Goal: Task Accomplishment & Management: Manage account settings

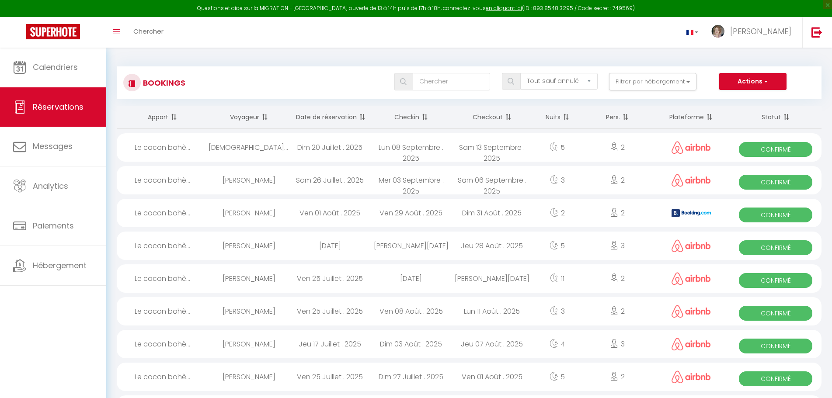
select select "not_cancelled"
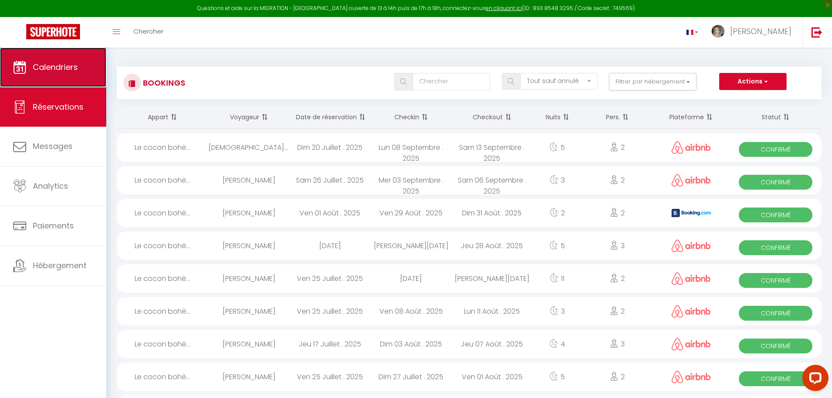
click at [46, 68] on span "Calendriers" at bounding box center [55, 67] width 45 height 11
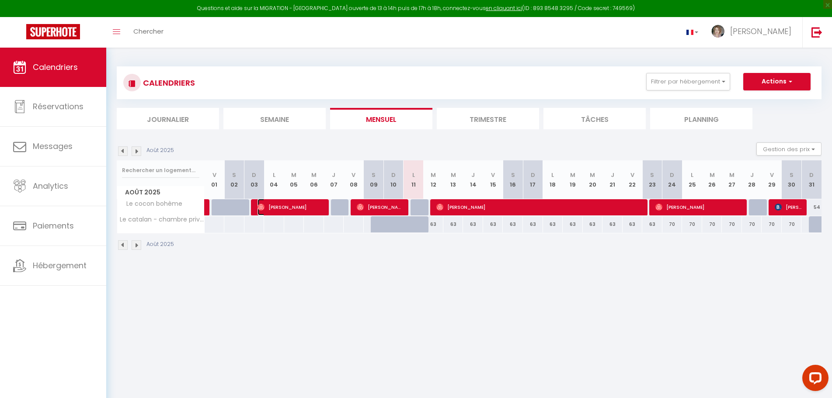
click at [271, 212] on span "[PERSON_NAME]" at bounding box center [291, 207] width 67 height 17
select select "OK"
select select "1"
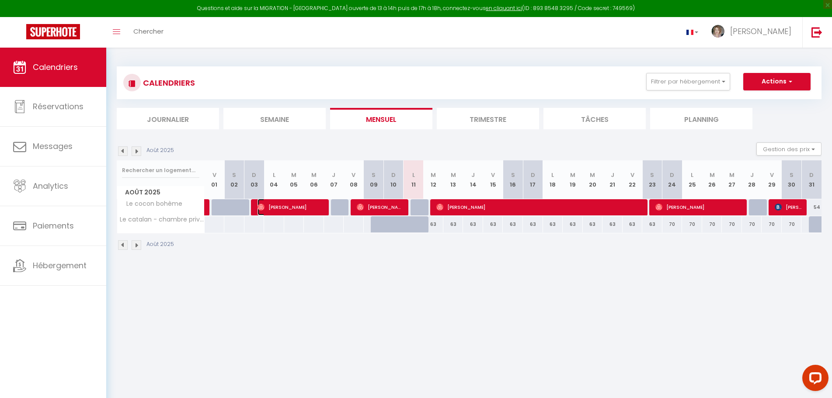
select select "1"
select select
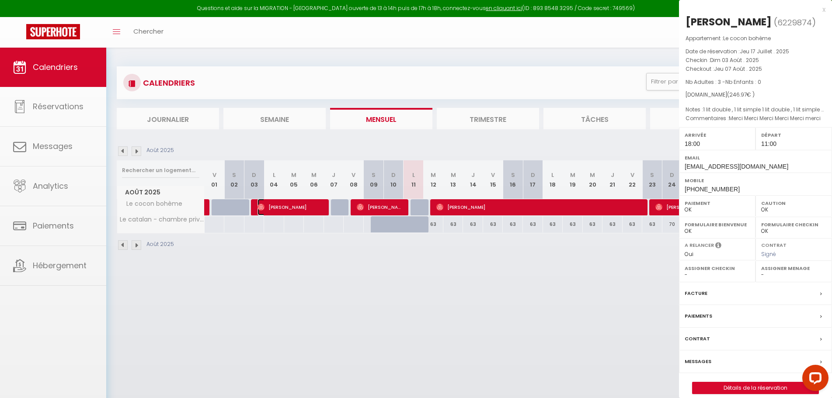
select select "25145"
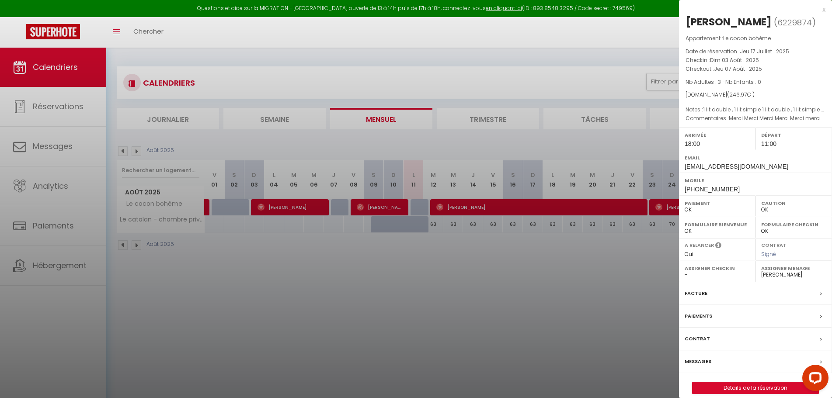
click at [341, 318] on div at bounding box center [416, 199] width 832 height 398
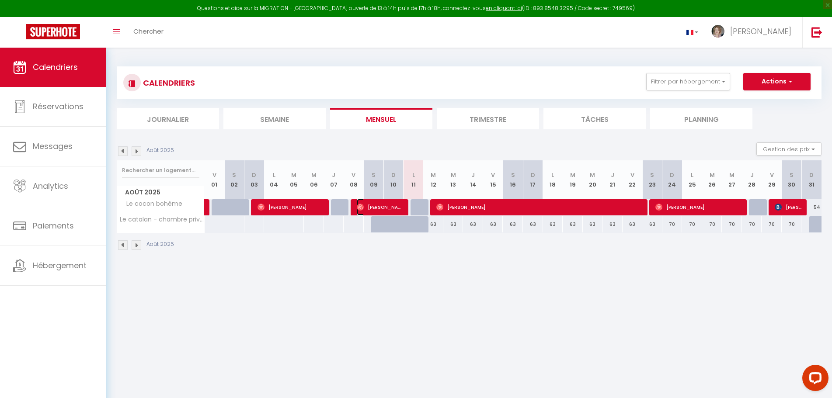
click at [380, 209] on span "[PERSON_NAME]" at bounding box center [380, 207] width 47 height 17
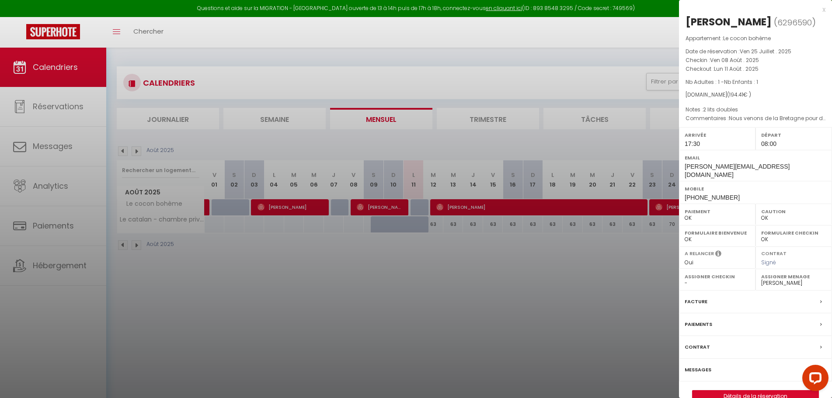
click at [467, 207] on div at bounding box center [416, 199] width 832 height 398
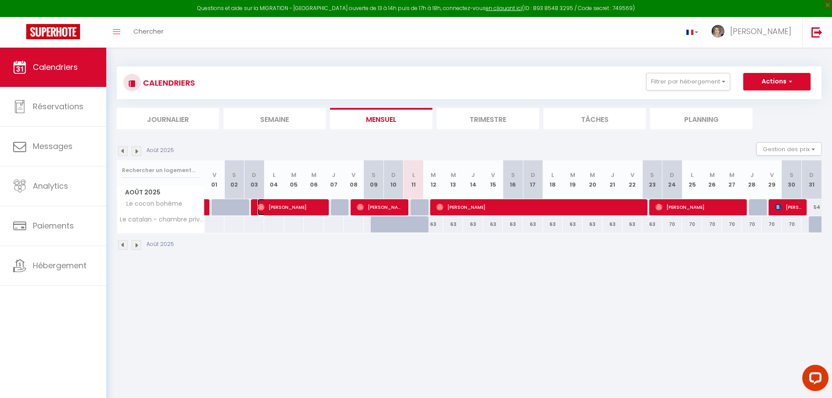
click at [290, 208] on span "[PERSON_NAME]" at bounding box center [291, 207] width 67 height 17
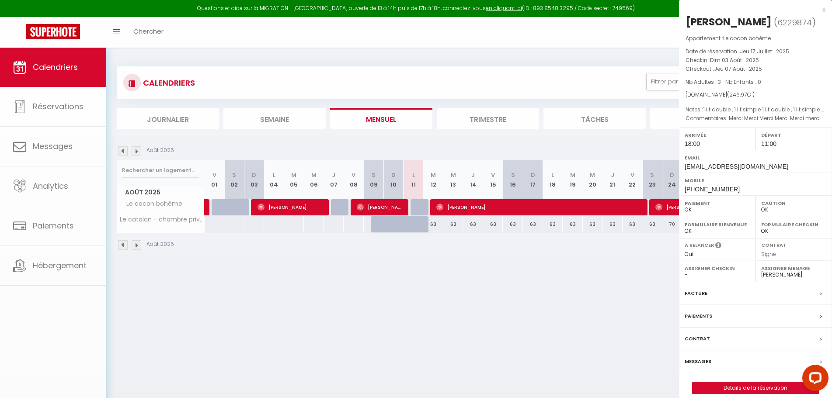
click at [290, 208] on div at bounding box center [416, 199] width 832 height 398
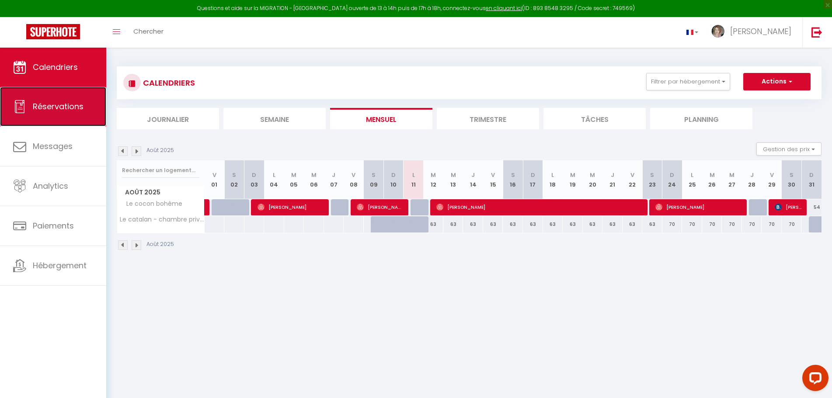
click at [60, 103] on span "Réservations" at bounding box center [58, 106] width 51 height 11
select select "not_cancelled"
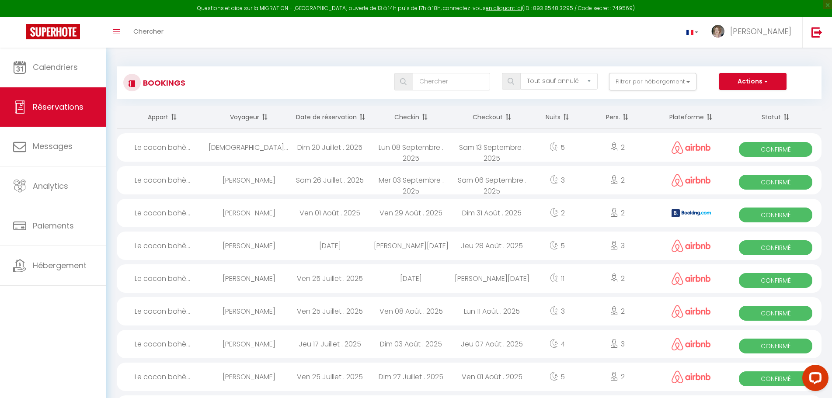
click at [326, 146] on div "Dim 20 Juillet . 2025" at bounding box center [329, 147] width 81 height 28
select select "OK"
select select "1"
select select "0"
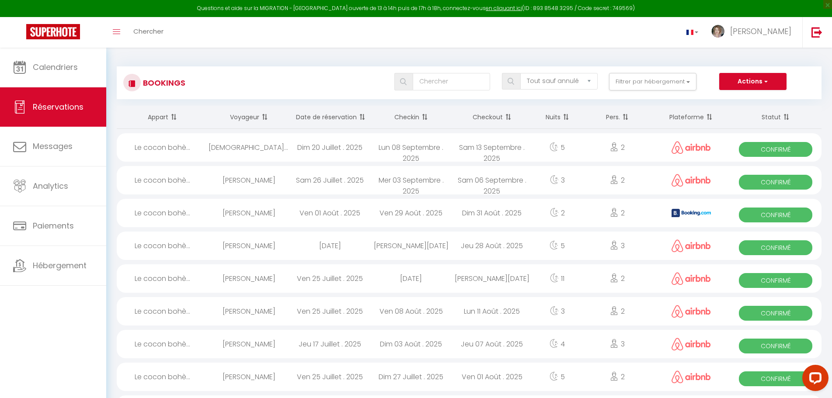
select select "1"
select select
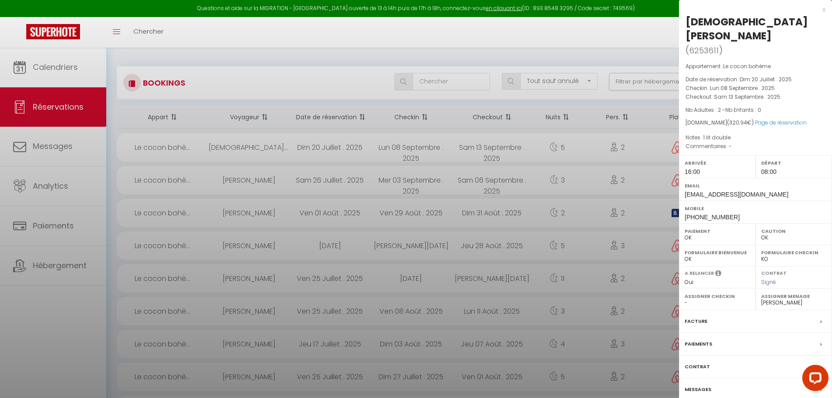
click at [326, 146] on div at bounding box center [416, 199] width 832 height 398
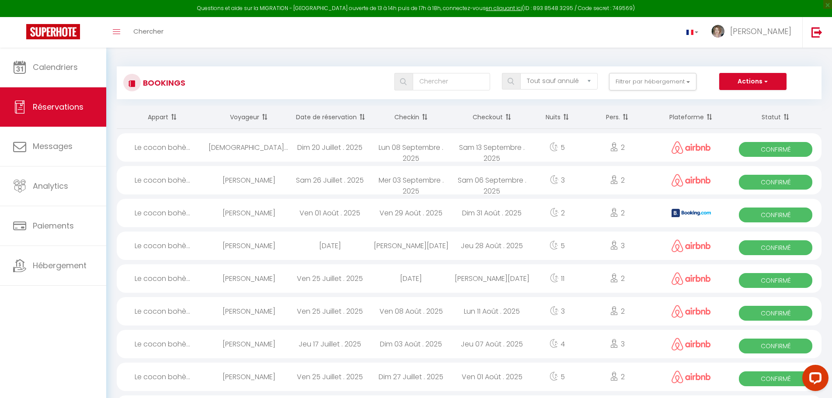
click at [326, 146] on div "Dim 20 Juillet . 2025" at bounding box center [329, 147] width 81 height 28
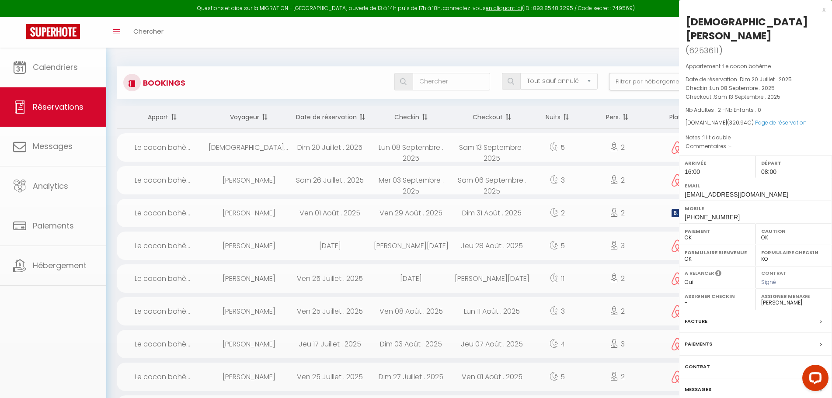
click at [326, 146] on div at bounding box center [416, 199] width 832 height 398
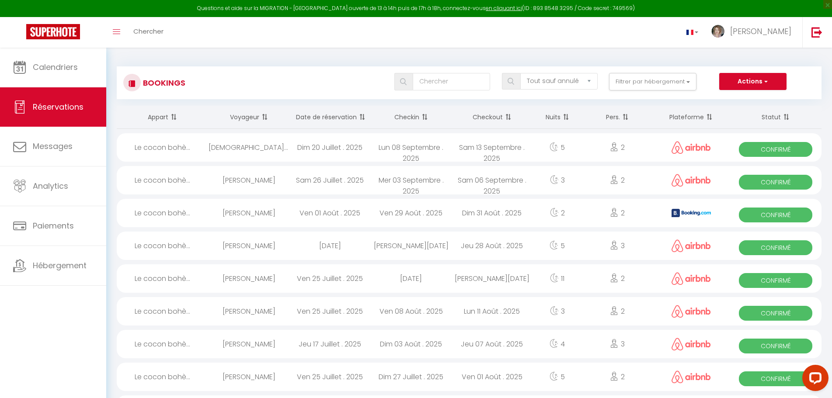
click at [326, 146] on body "Questions et aide sur la MIGRATION - [GEOGRAPHIC_DATA] ouverte de 13 à 14h puis…" at bounding box center [416, 277] width 832 height 459
click at [326, 146] on div "Dim 20 Juillet . 2025" at bounding box center [329, 147] width 81 height 28
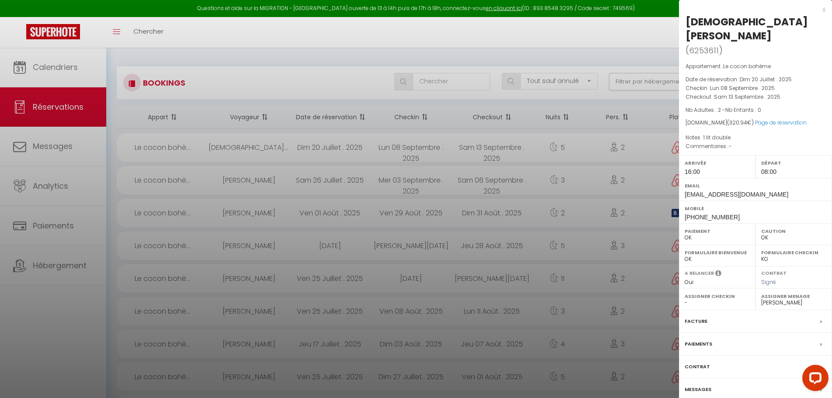
click at [819, 333] on div "Paiements" at bounding box center [755, 344] width 153 height 23
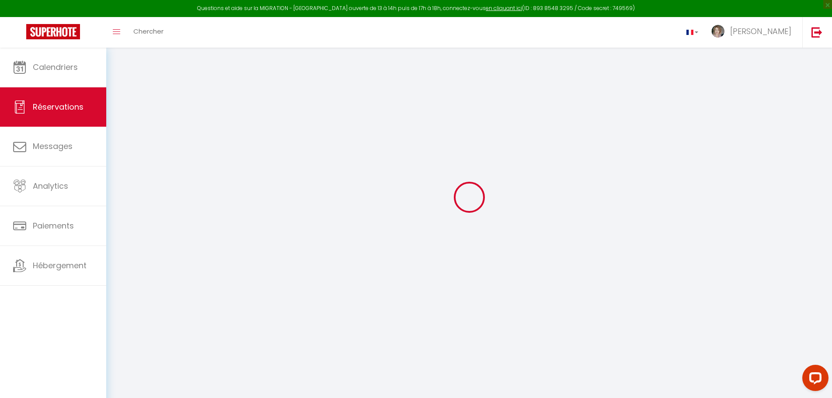
scroll to position [48, 0]
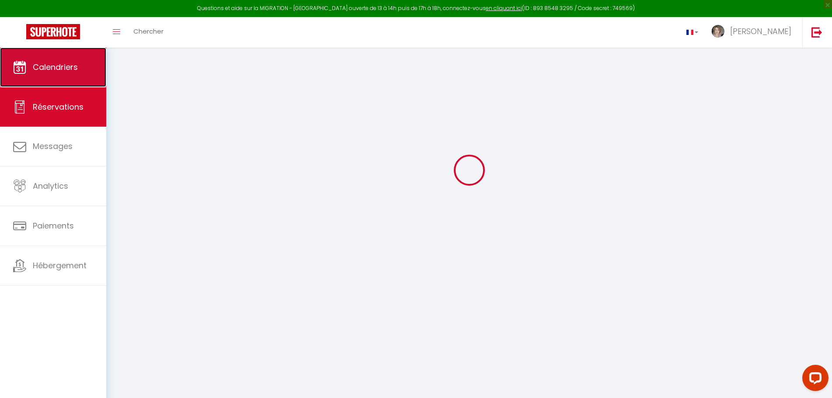
click at [63, 68] on span "Calendriers" at bounding box center [55, 67] width 45 height 11
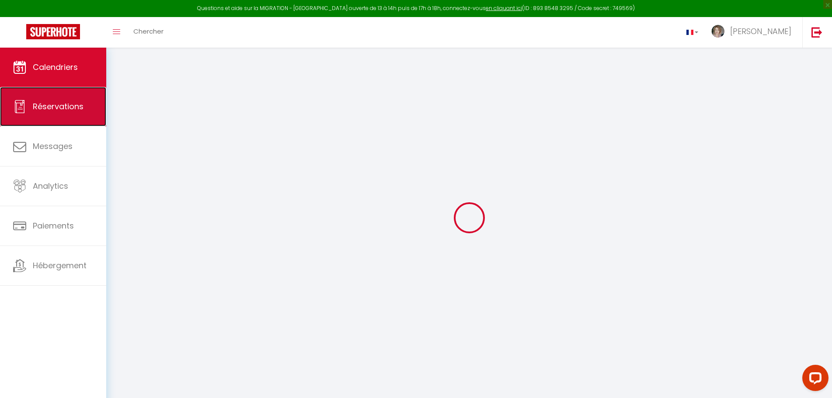
click at [64, 110] on span "Réservations" at bounding box center [58, 106] width 51 height 11
select select "not_cancelled"
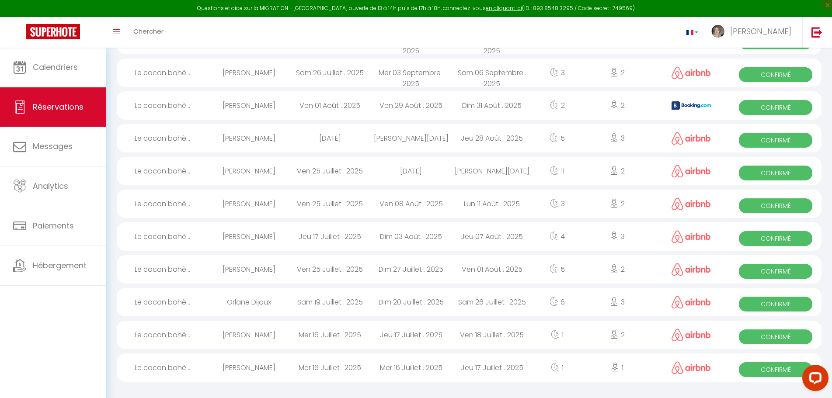
scroll to position [108, 0]
click at [262, 371] on div "[PERSON_NAME]" at bounding box center [249, 367] width 81 height 28
select select "OK"
select select "0"
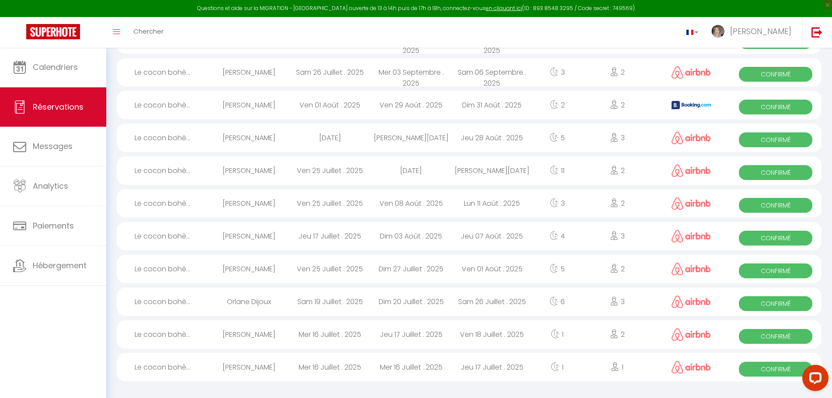
select select "1"
select select
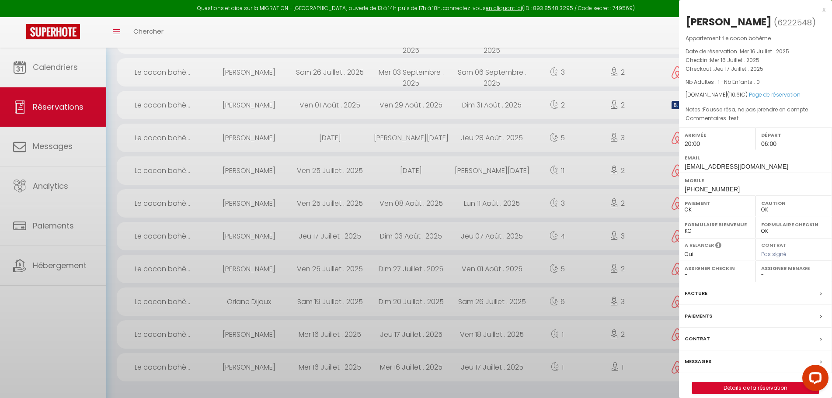
select select "25145"
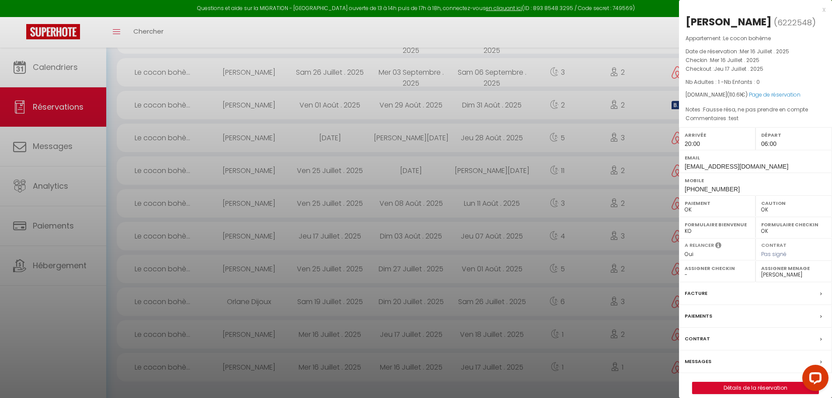
click at [692, 316] on label "Paiements" at bounding box center [699, 316] width 28 height 9
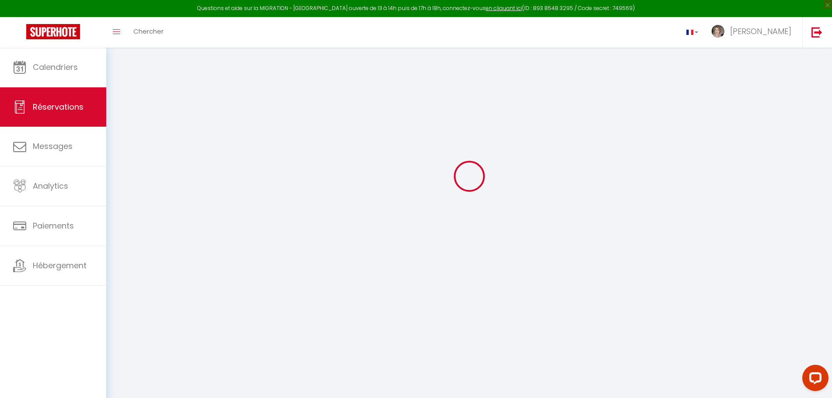
scroll to position [48, 0]
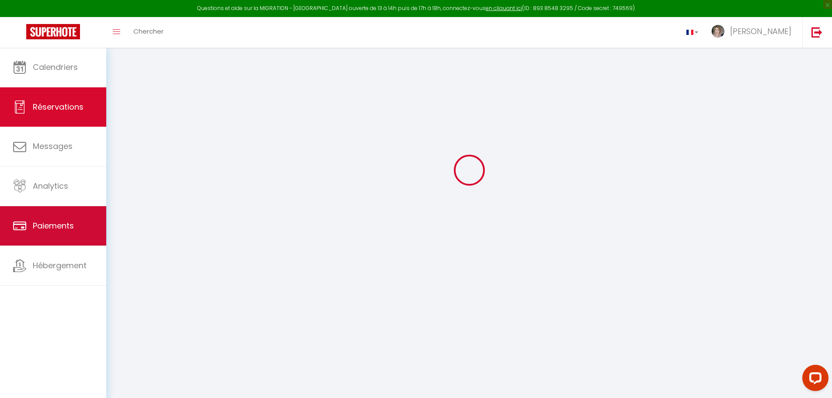
select select
checkbox input "false"
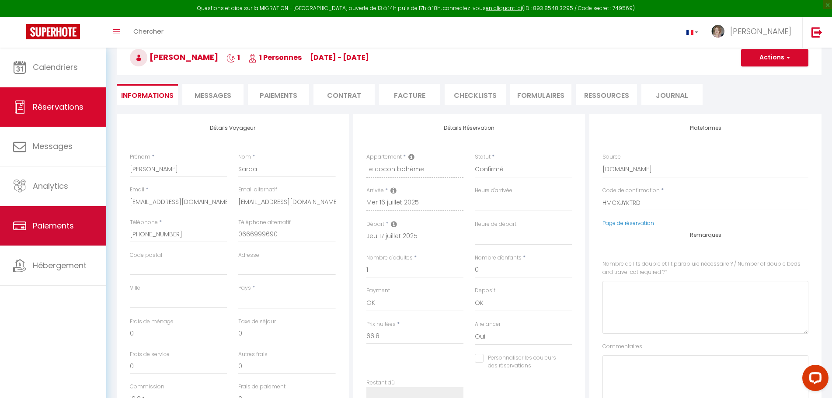
select select
checkbox input "false"
type \?0 "Fausse résa, ne pas prendre en compte"
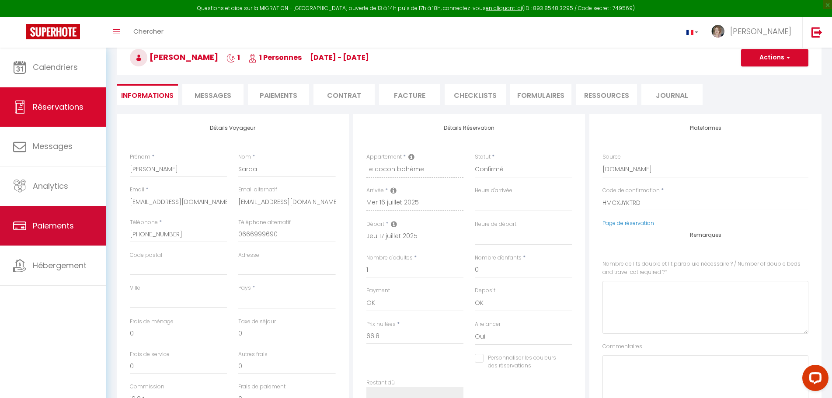
type textarea "test"
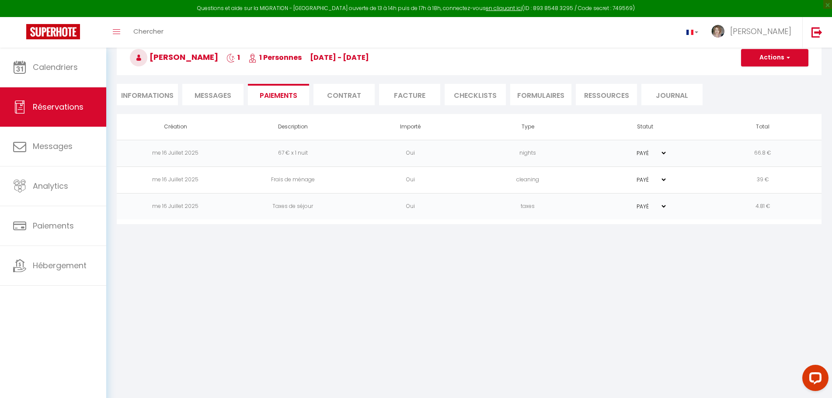
click at [663, 181] on select "PAYÉ EN ATTENTE" at bounding box center [645, 180] width 44 height 8
click at [666, 152] on select "PAYÉ EN ATTENTE" at bounding box center [645, 153] width 44 height 8
click at [48, 101] on link "Réservations" at bounding box center [53, 106] width 106 height 39
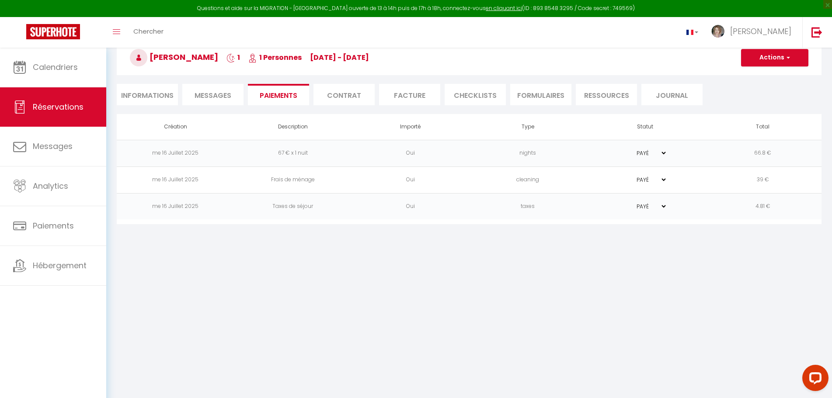
select select "not_cancelled"
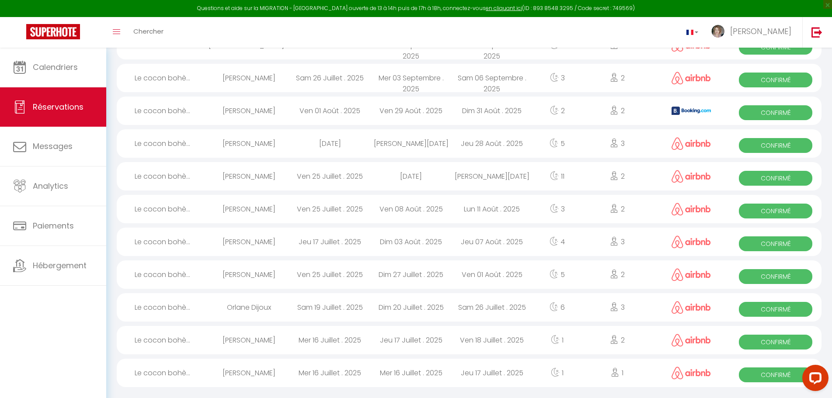
scroll to position [108, 0]
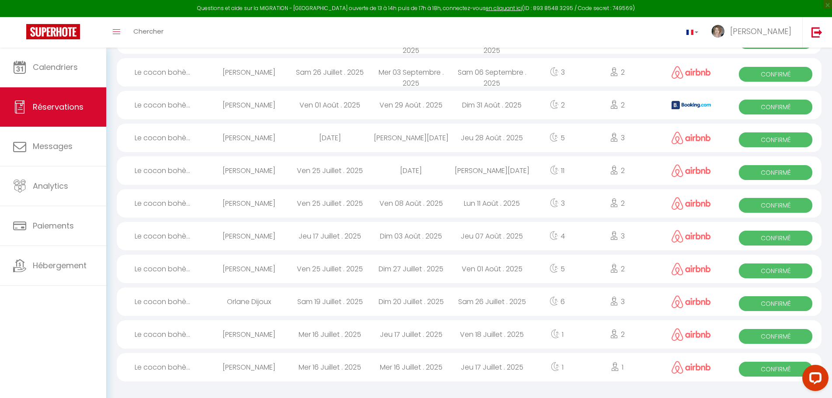
click at [493, 139] on div "Jeu 28 Août . 2025" at bounding box center [492, 138] width 81 height 28
select select "OK"
select select "0"
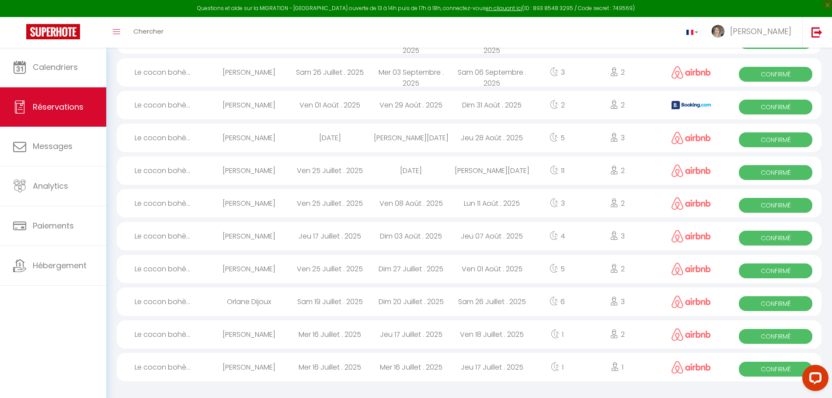
select select "1"
select select
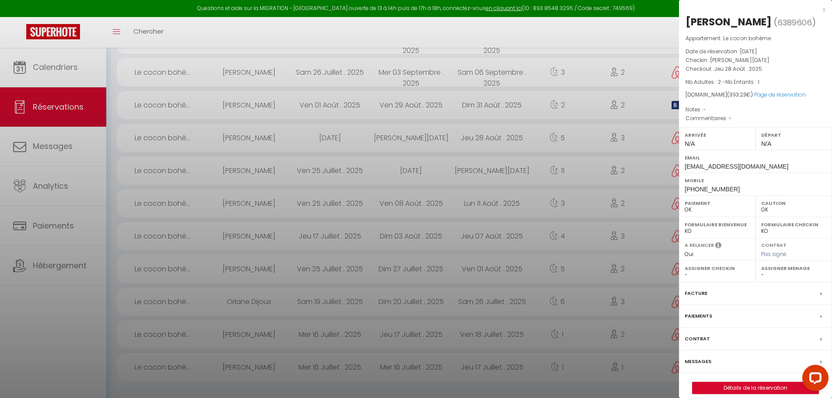
select select "25145"
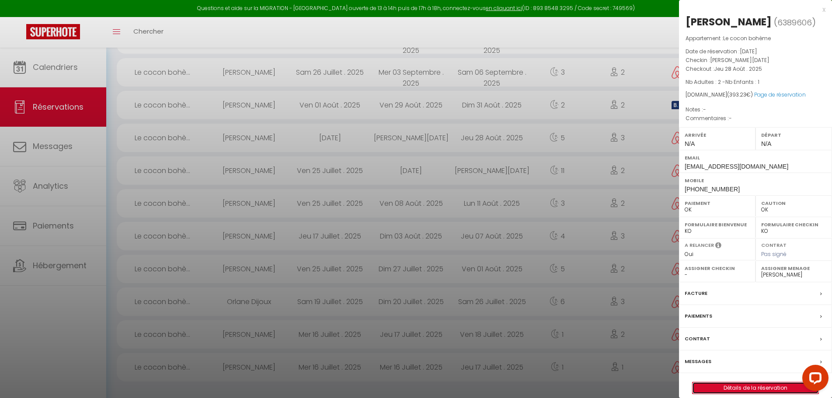
click at [765, 390] on link "Détails de la réservation" at bounding box center [756, 388] width 126 height 11
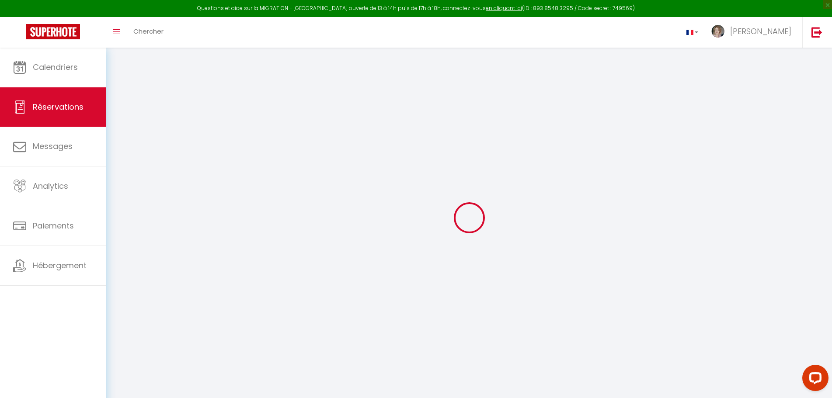
type input "[PERSON_NAME]"
type input "Clariana"
type input "[EMAIL_ADDRESS][DOMAIN_NAME]"
type input "[PHONE_NUMBER]"
select select
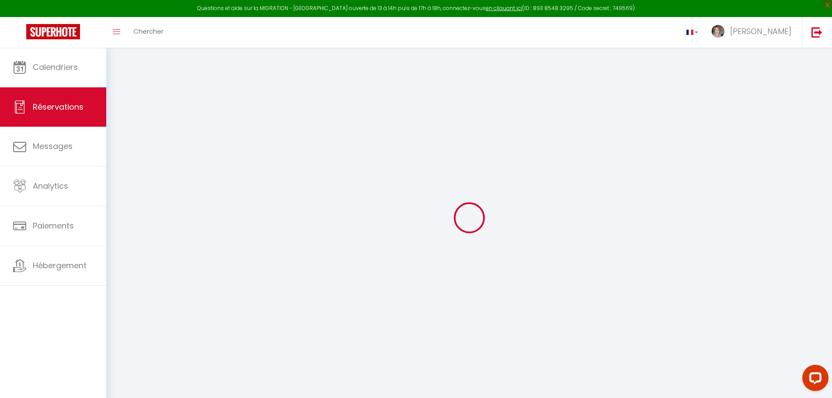
type input "67.86"
select select "73227"
select select "1"
select select
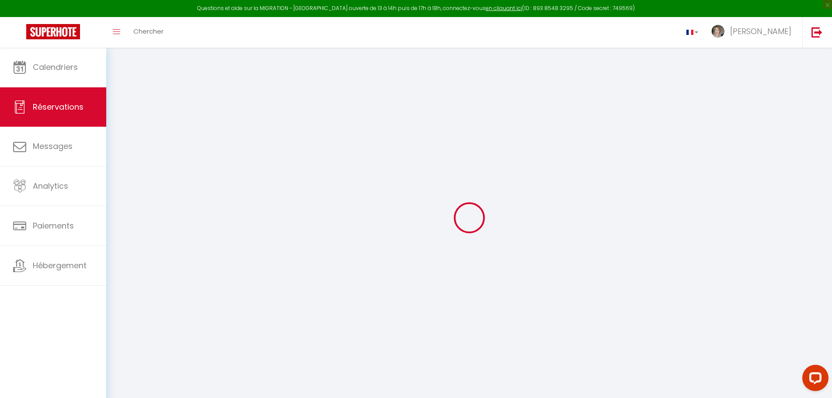
type input "2"
type input "1"
select select "12"
select select
type input "338"
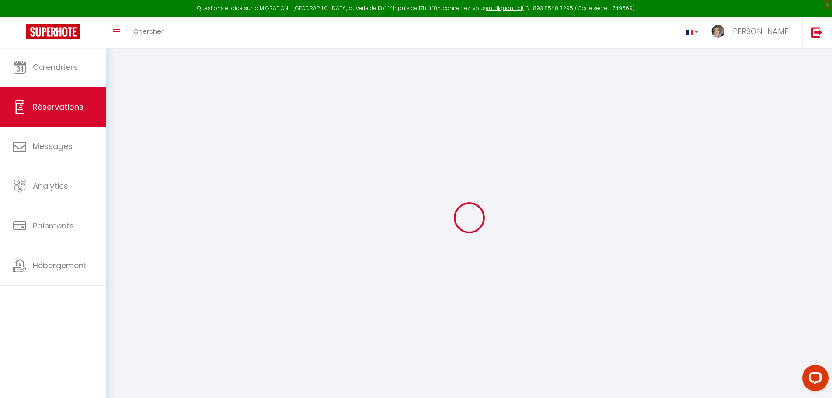
checkbox input "false"
select select "1"
type input "42"
type input "6.5"
type input "0"
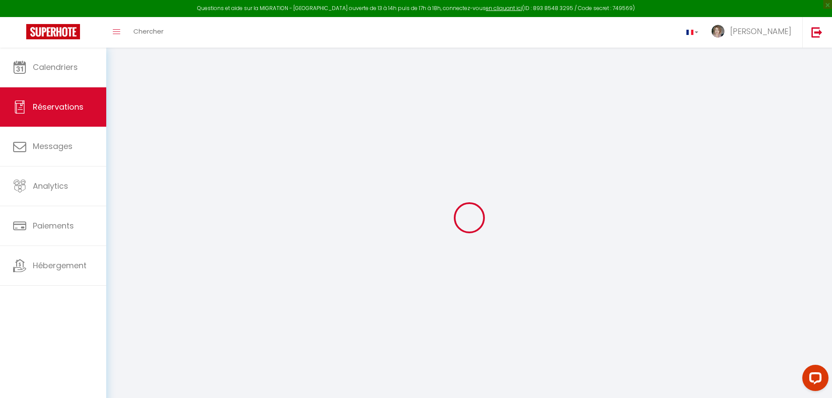
select select
select select "15"
checkbox input "false"
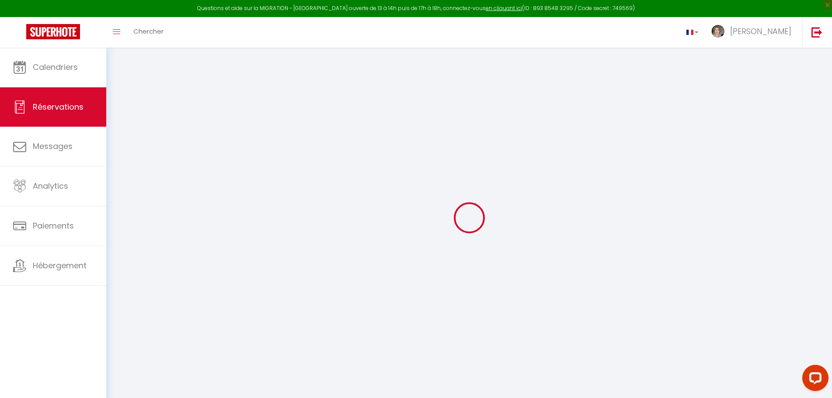
select select
checkbox input "false"
select select
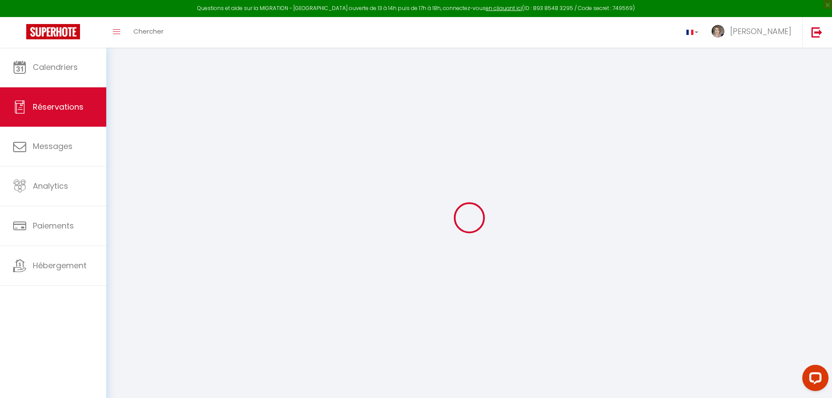
select select
checkbox input "false"
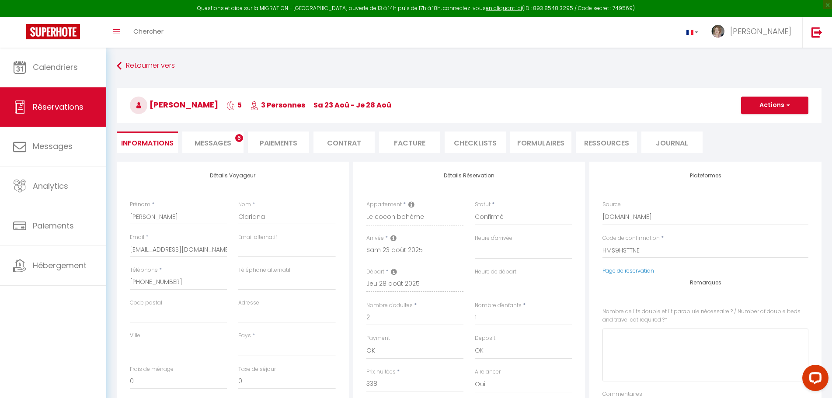
select select
checkbox input "false"
select select
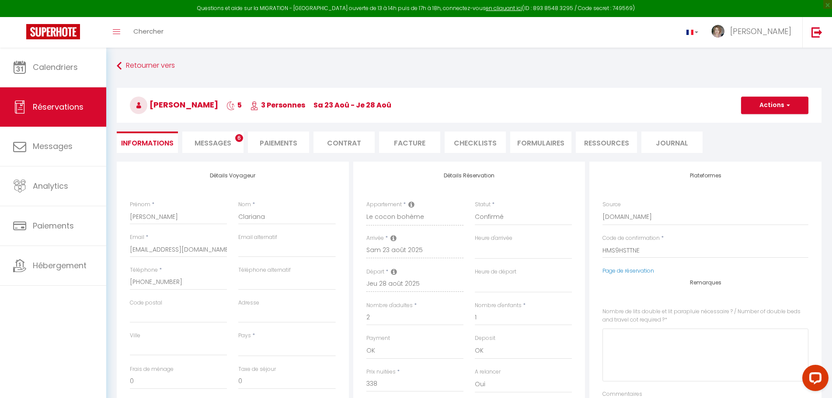
type input "39"
type input "16.23"
select select
checkbox input "false"
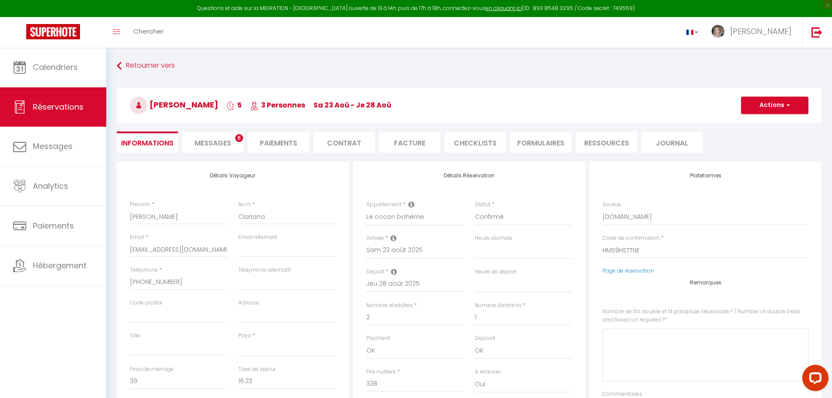
select select
checkbox input "false"
select select
click at [220, 150] on li "Messages 6" at bounding box center [212, 142] width 61 height 21
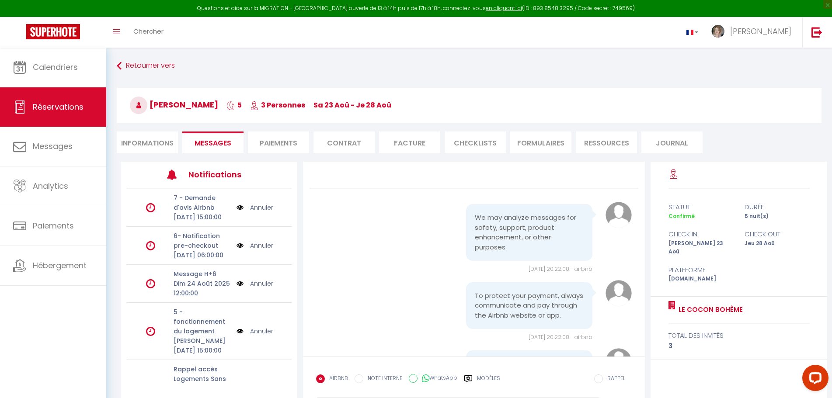
click at [279, 144] on li "Paiements" at bounding box center [278, 142] width 61 height 21
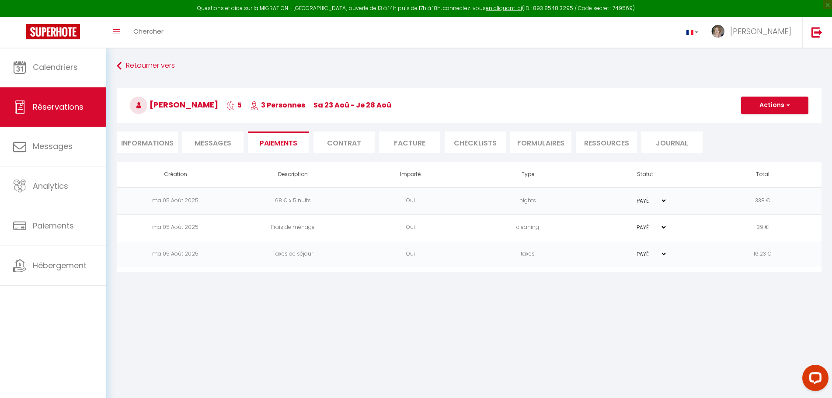
click at [345, 139] on li "Contrat" at bounding box center [343, 142] width 61 height 21
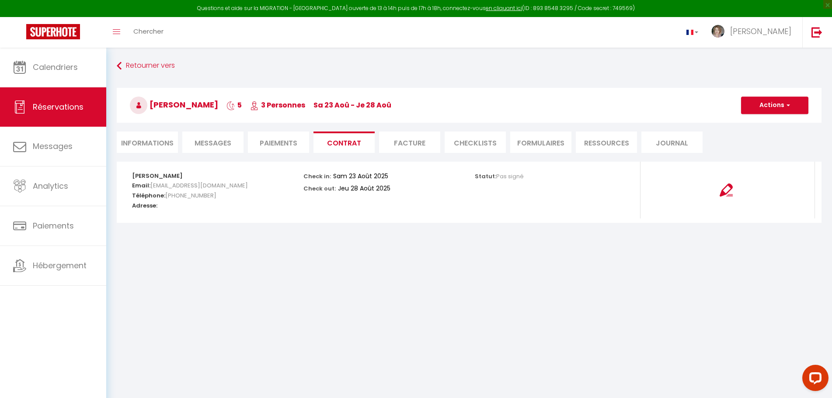
click at [413, 146] on li "Facture" at bounding box center [409, 142] width 61 height 21
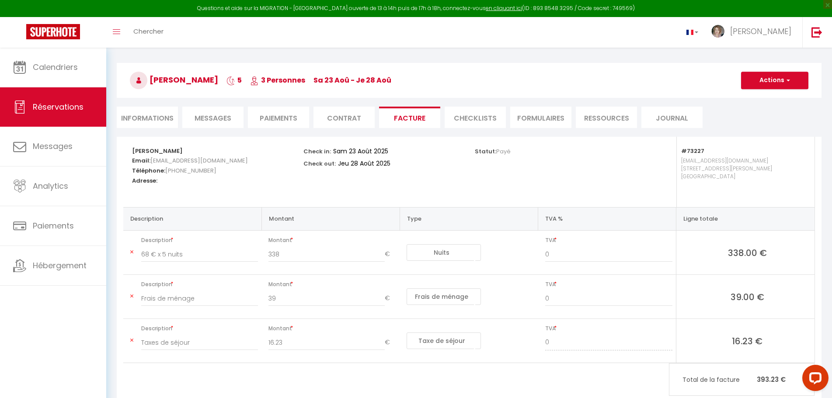
scroll to position [49, 0]
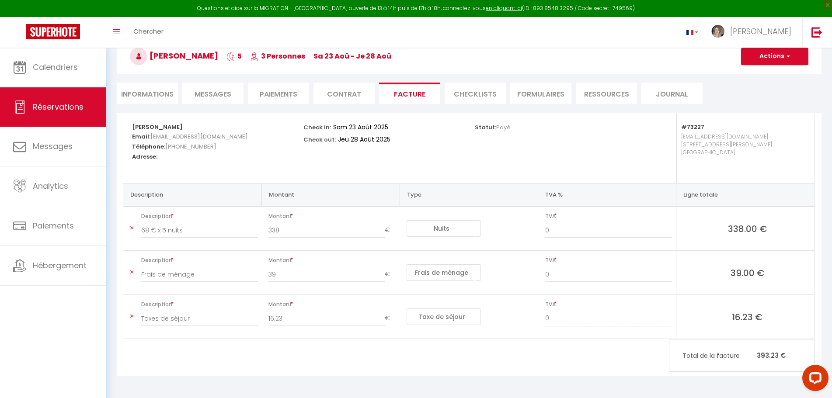
click at [479, 97] on li "CHECKLISTS" at bounding box center [475, 93] width 61 height 21
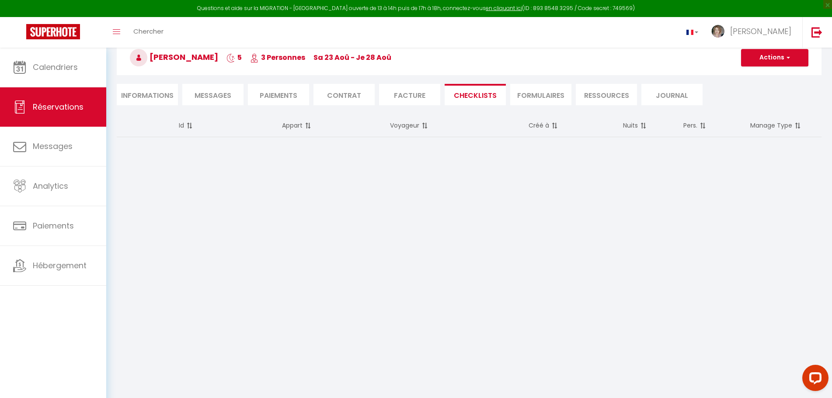
click at [532, 95] on li "FORMULAIRES" at bounding box center [540, 94] width 61 height 21
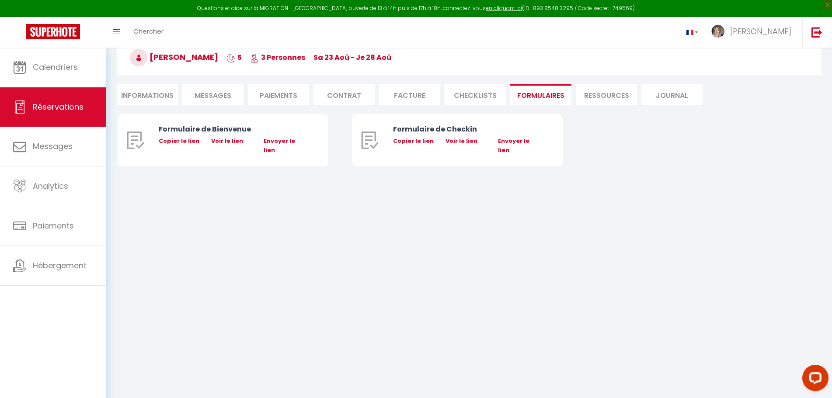
click at [619, 99] on li "Ressources" at bounding box center [606, 94] width 61 height 21
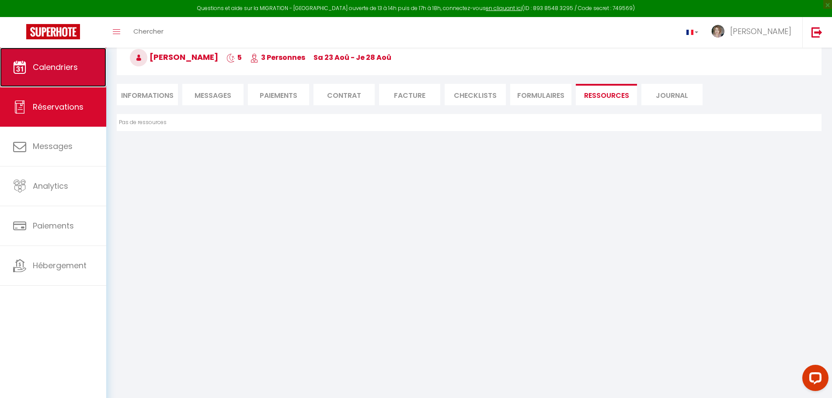
click at [64, 70] on span "Calendriers" at bounding box center [55, 67] width 45 height 11
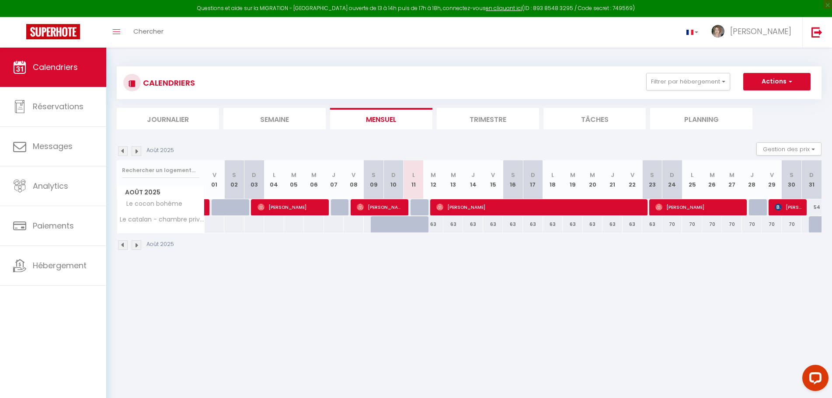
click at [818, 228] on div at bounding box center [819, 224] width 20 height 17
type input "74"
type input "Dim 31 Août 2025"
type input "Lun 01 Septembre 2025"
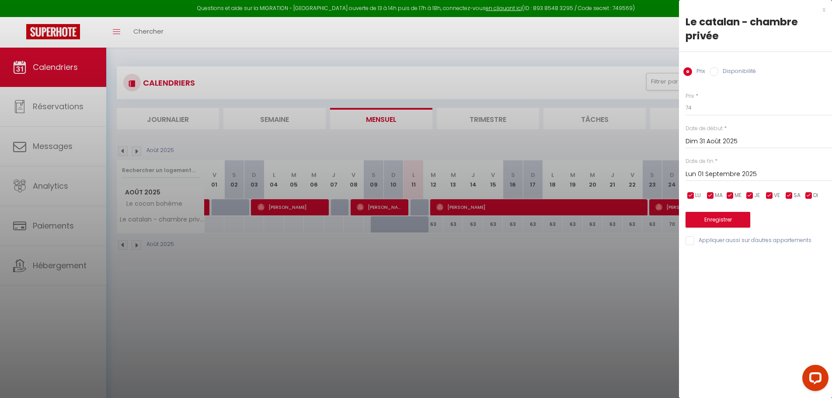
click at [608, 294] on div at bounding box center [416, 199] width 832 height 398
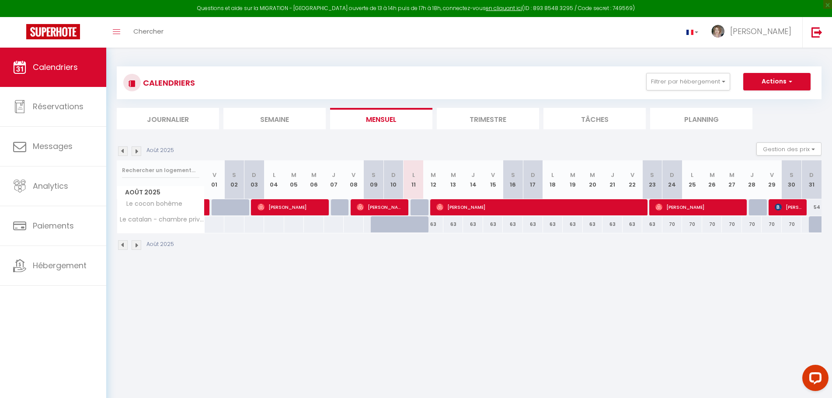
click at [136, 250] on div "Août 2025" at bounding box center [469, 246] width 705 height 26
click at [137, 249] on img at bounding box center [137, 245] width 10 height 10
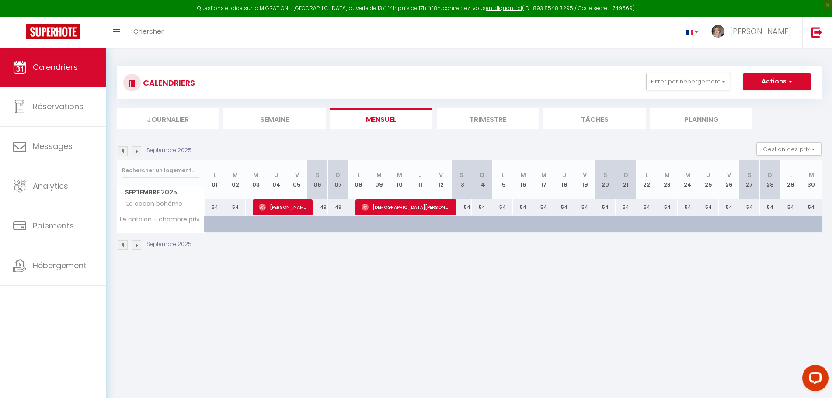
click at [243, 227] on div at bounding box center [242, 229] width 21 height 17
type input "74"
type input "[DATE]"
type input "Mer 03 Septembre 2025"
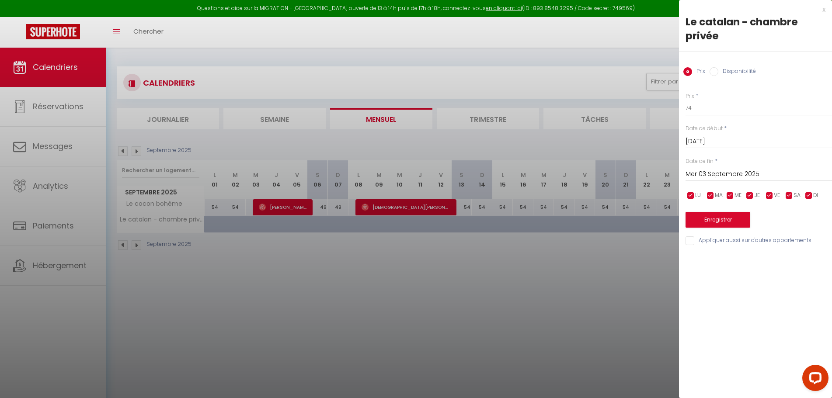
click at [716, 73] on input "Disponibilité" at bounding box center [714, 71] width 9 height 9
radio input "true"
click at [689, 74] on input "Prix" at bounding box center [687, 71] width 9 height 9
radio input "true"
radio input "false"
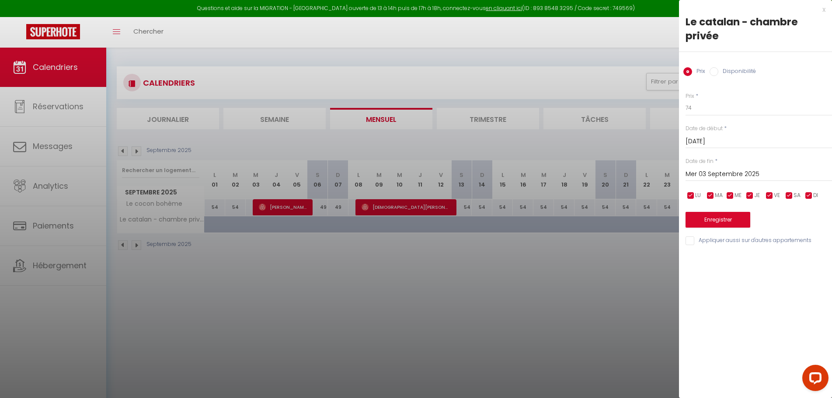
drag, startPoint x: 418, startPoint y: 341, endPoint x: 233, endPoint y: 253, distance: 204.2
click at [418, 340] on div at bounding box center [416, 199] width 832 height 398
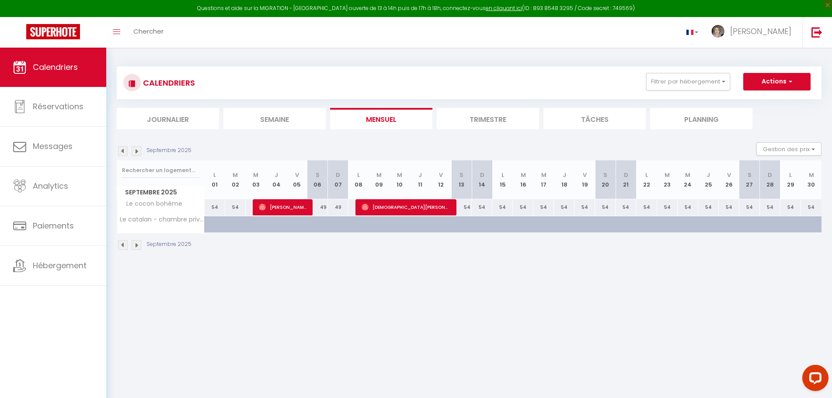
click at [122, 245] on img at bounding box center [123, 245] width 10 height 10
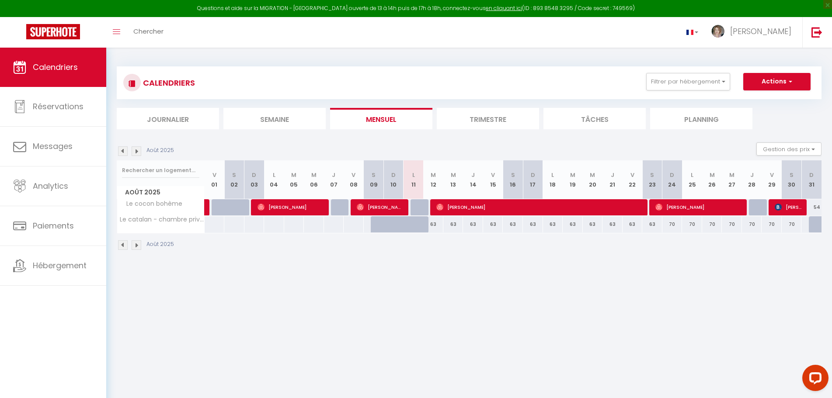
click at [465, 226] on div "63" at bounding box center [473, 224] width 20 height 16
type input "63"
type input "[DEMOGRAPHIC_DATA][DATE]"
type input "Ven 15 Août 2025"
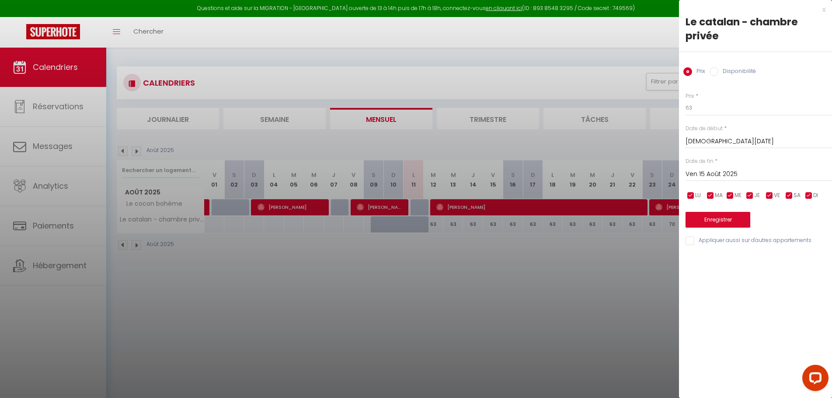
click at [595, 225] on div at bounding box center [416, 199] width 832 height 398
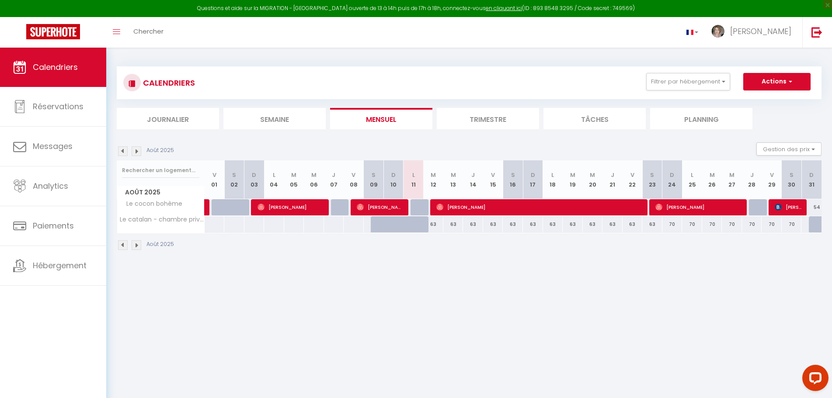
click at [209, 228] on div at bounding box center [214, 224] width 21 height 16
type input "Ven 01 Août 2025"
type input "[DATE]"
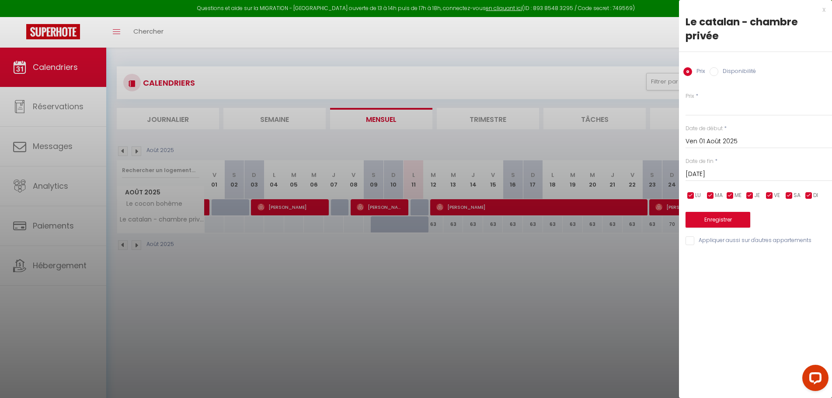
click at [277, 310] on div at bounding box center [416, 199] width 832 height 398
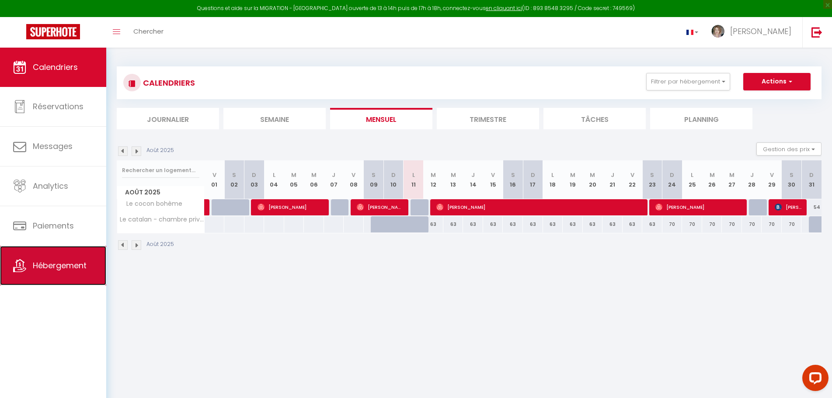
click at [67, 265] on span "Hébergement" at bounding box center [60, 265] width 54 height 11
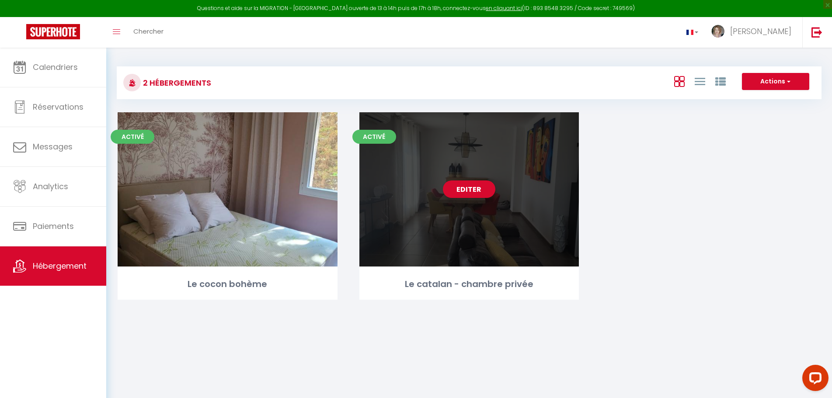
click at [515, 247] on div "Editer" at bounding box center [469, 189] width 220 height 154
select select "3"
select select "2"
select select "1"
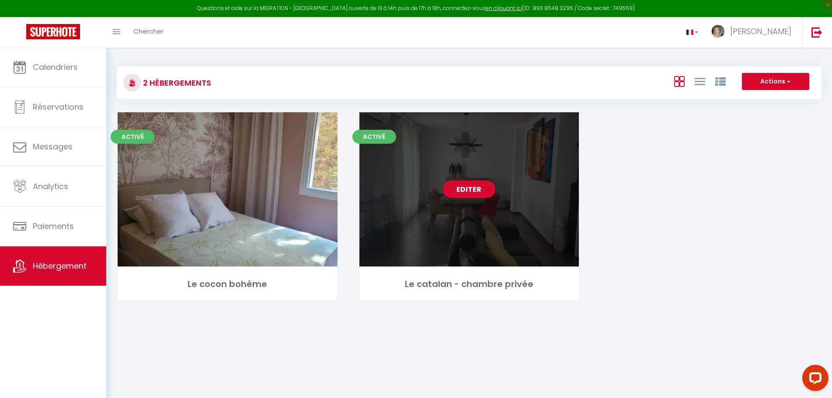
select select "28"
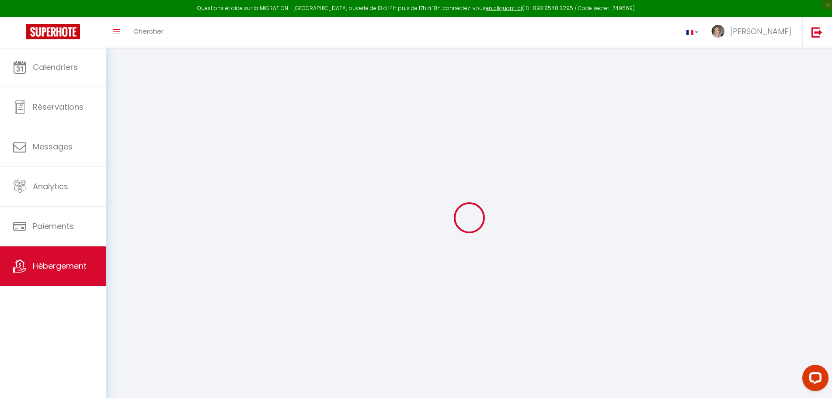
select select
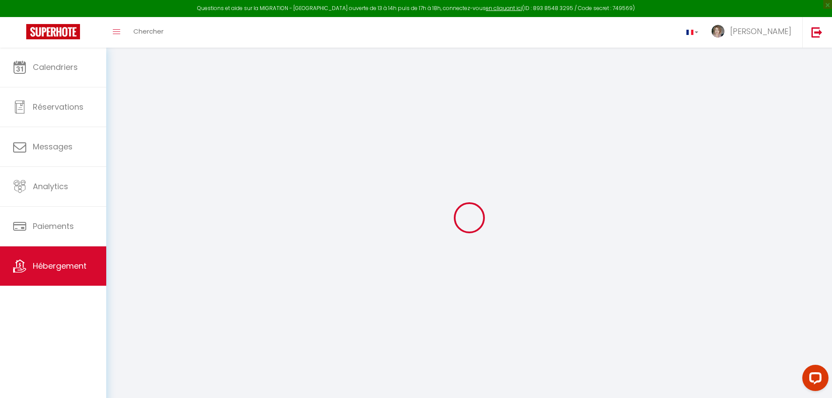
select select
checkbox input "false"
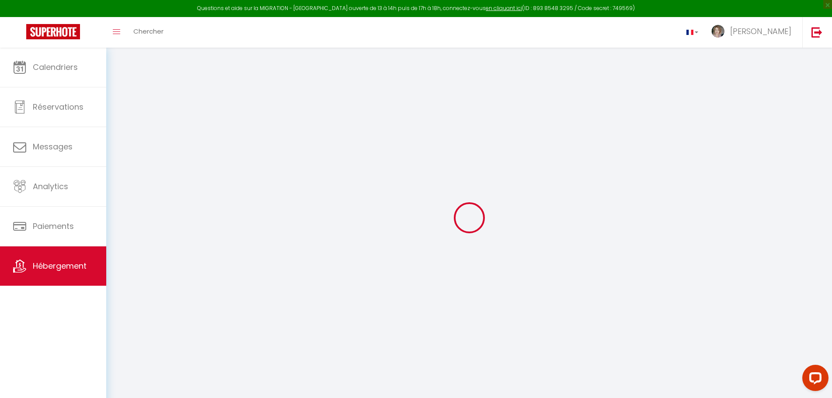
select select
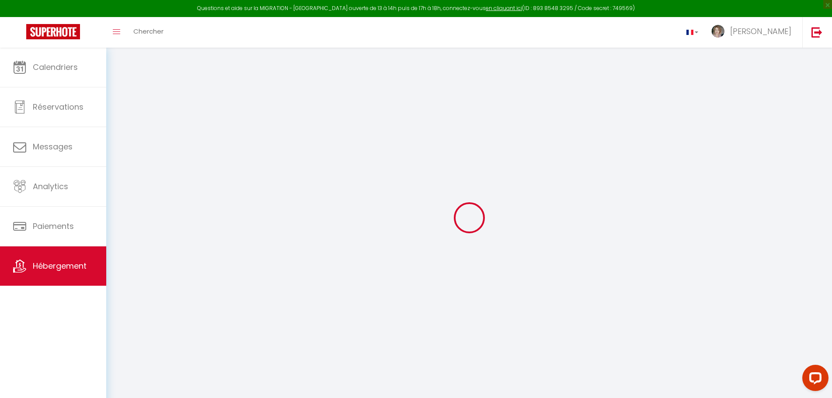
select select
checkbox input "false"
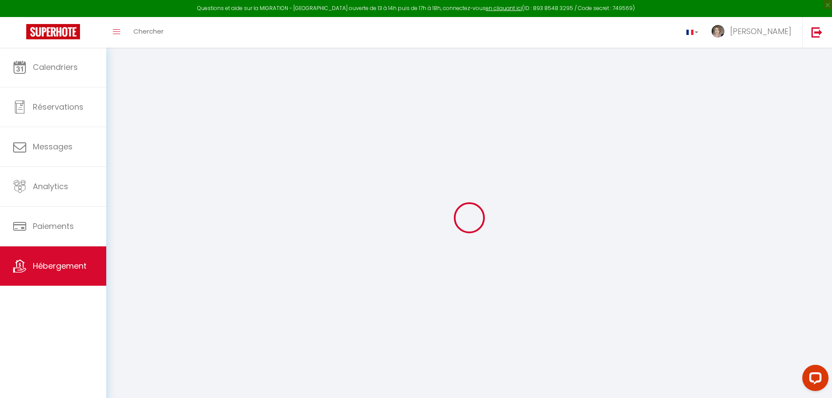
checkbox input "false"
select select
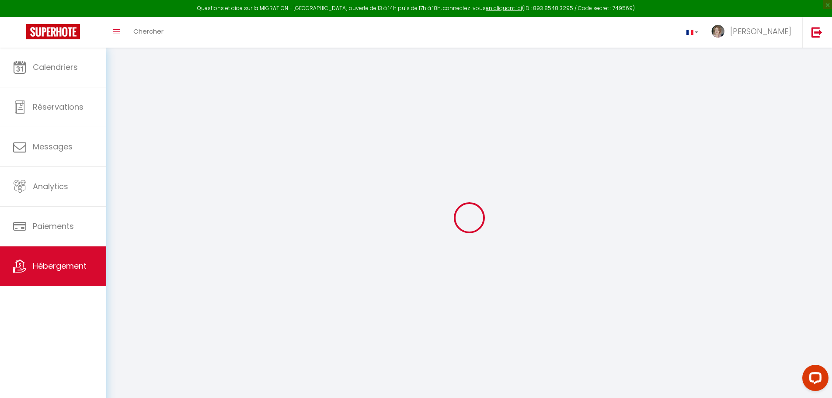
select select
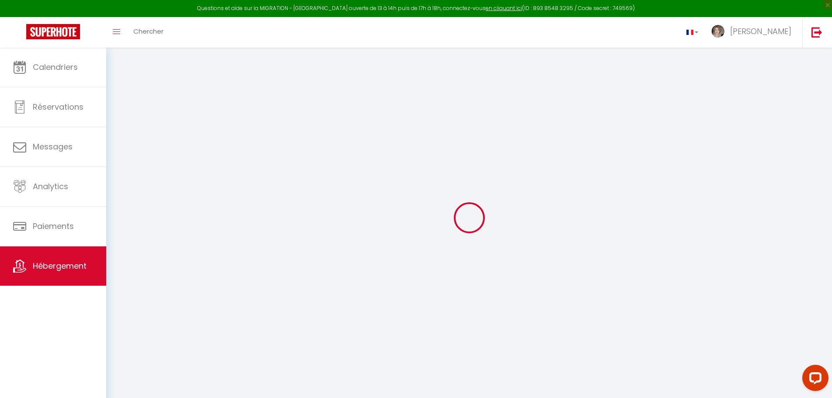
checkbox input "false"
select select
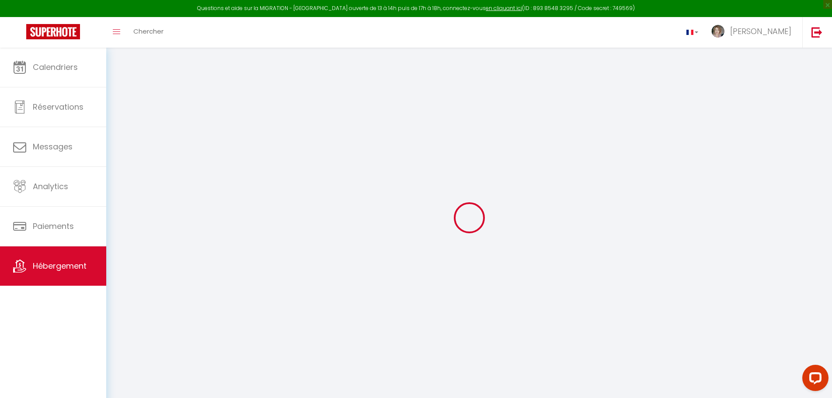
select select
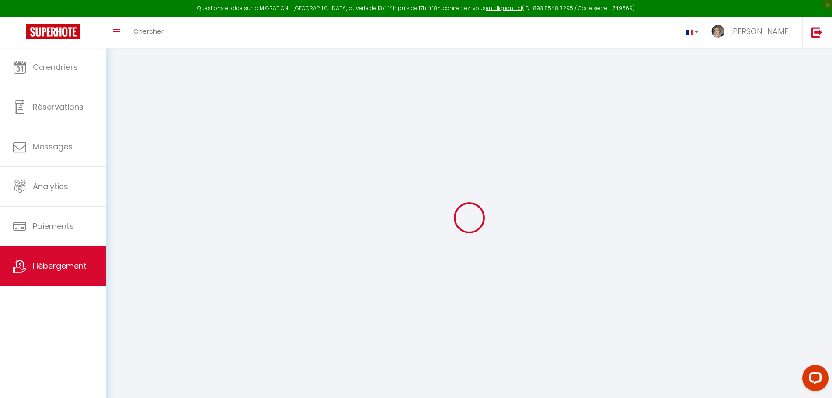
select select
checkbox input "false"
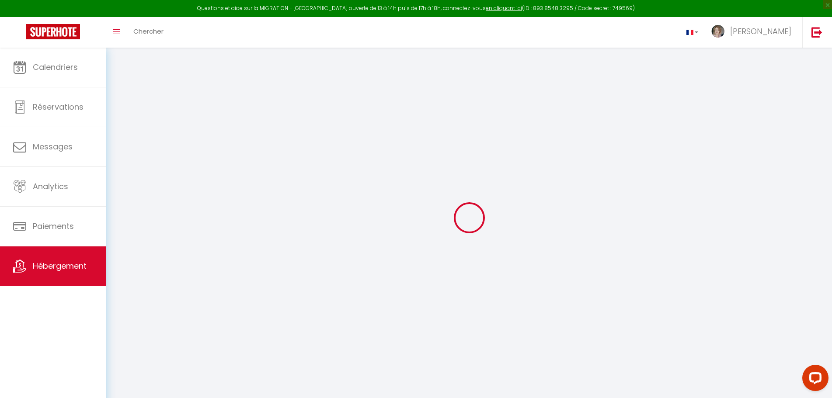
checkbox input "false"
select select
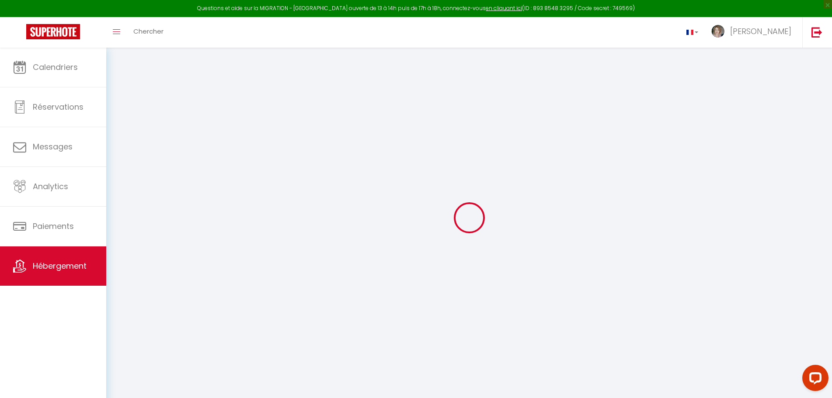
select select
checkbox input "false"
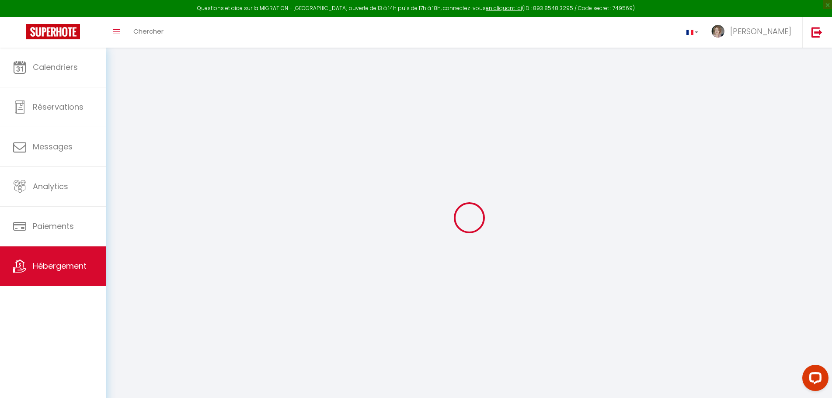
checkbox input "false"
select select
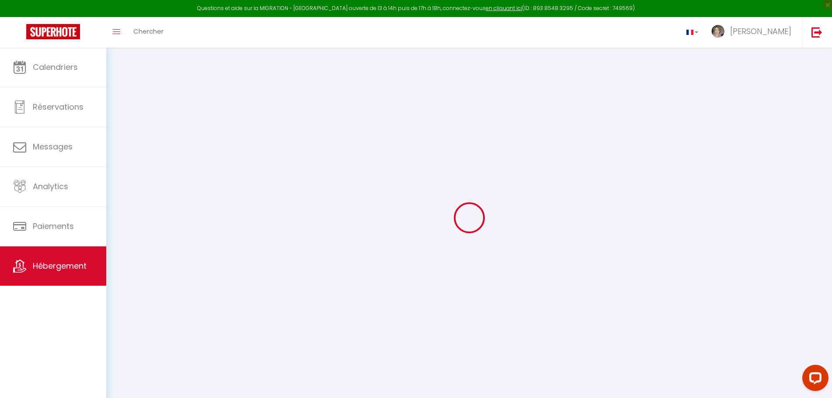
type input "Le catalan - chambre privée"
type input "[PERSON_NAME]"
type input "[STREET_ADDRESS]"
type input "66270"
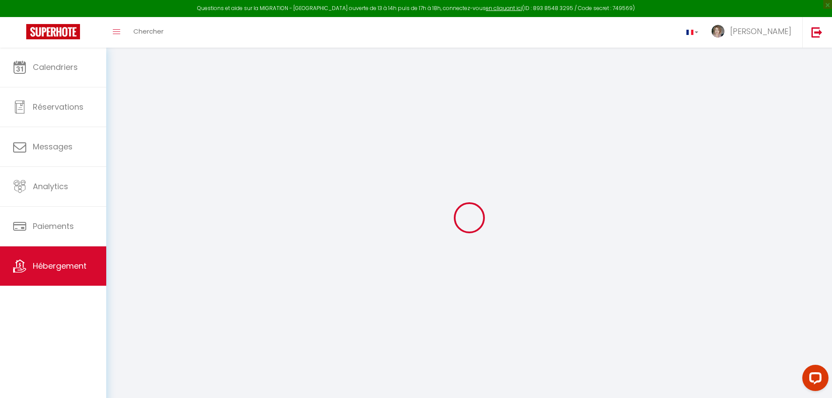
type input "Le Soler"
select select "2"
type input "42"
type input "10"
type input "30"
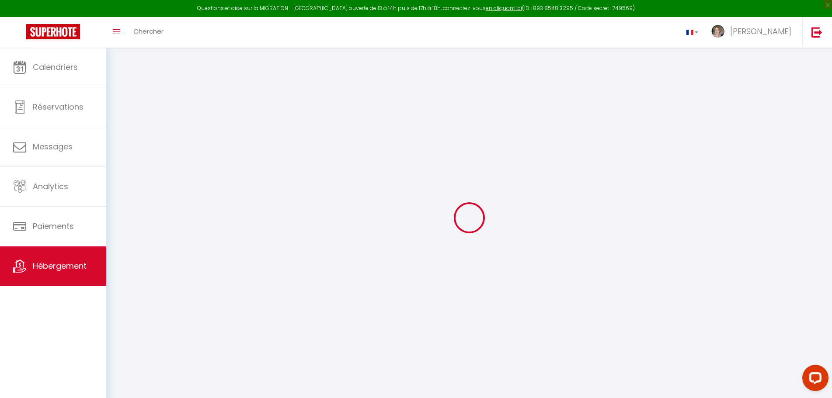
type input "5"
type input "4"
type input "250"
select select
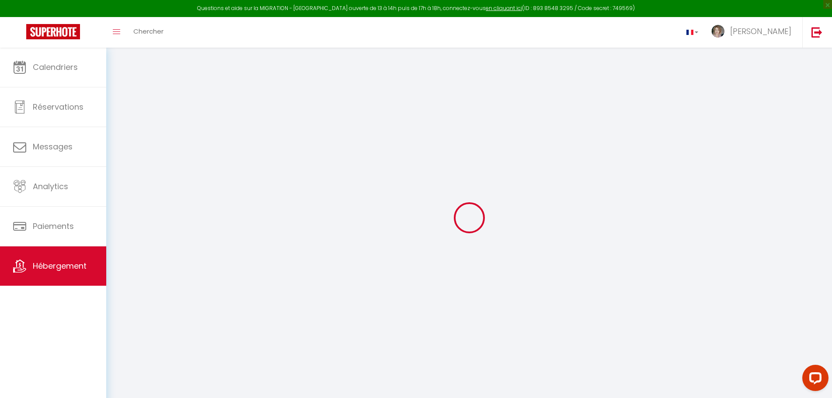
select select
type input "[STREET_ADDRESS][PERSON_NAME]"
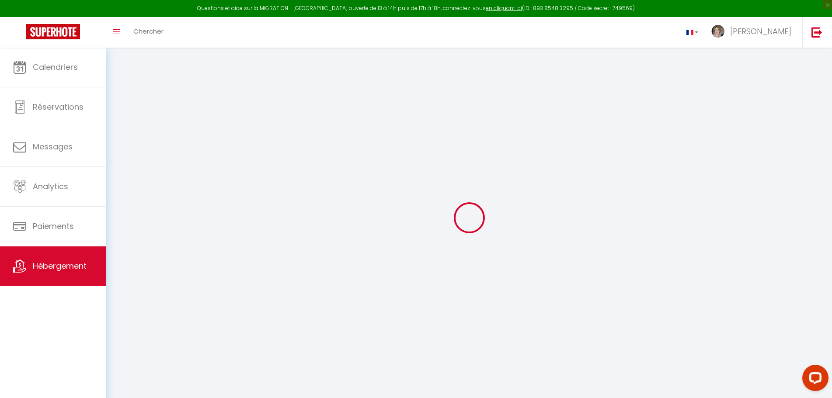
type input "31400"
type input "[GEOGRAPHIC_DATA]"
type input "[EMAIL_ADDRESS][DOMAIN_NAME]"
select select
checkbox input "false"
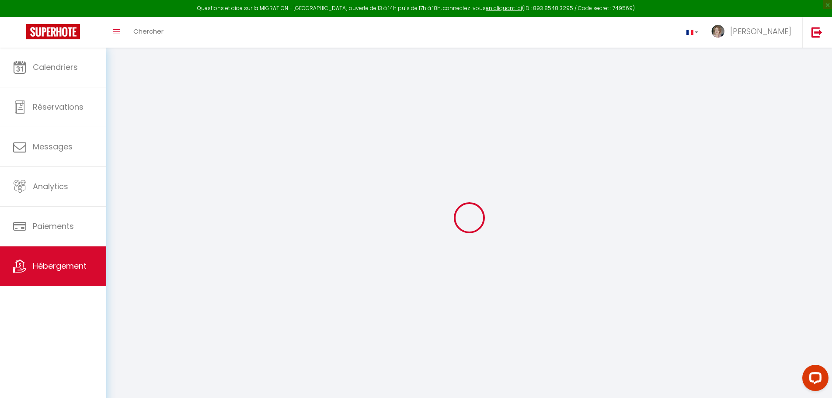
checkbox input "false"
radio input "true"
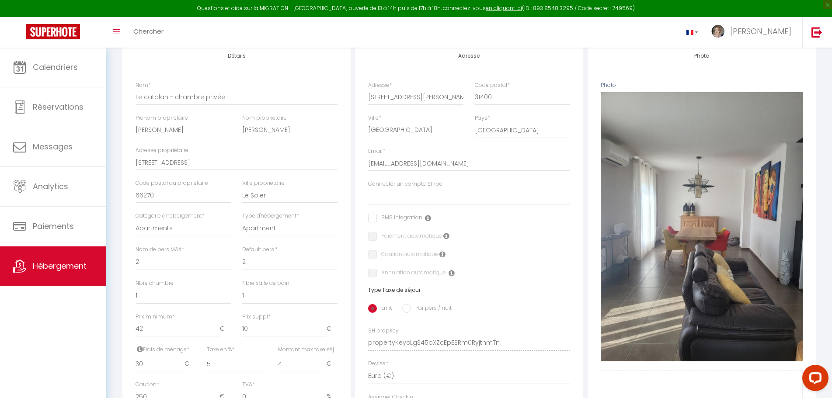
scroll to position [73, 0]
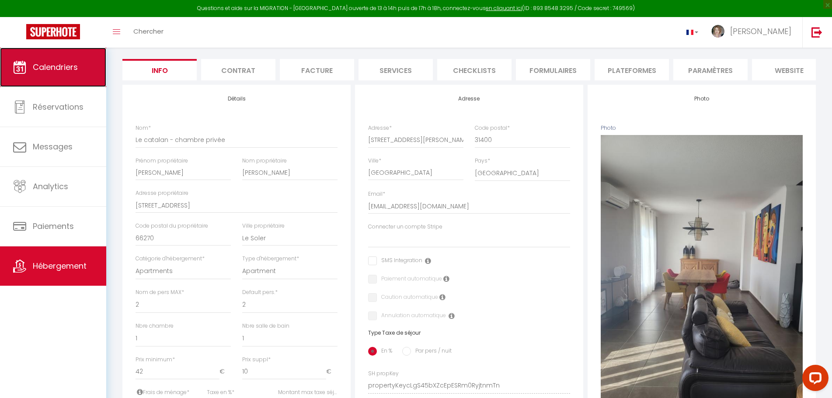
click at [53, 70] on span "Calendriers" at bounding box center [55, 67] width 45 height 11
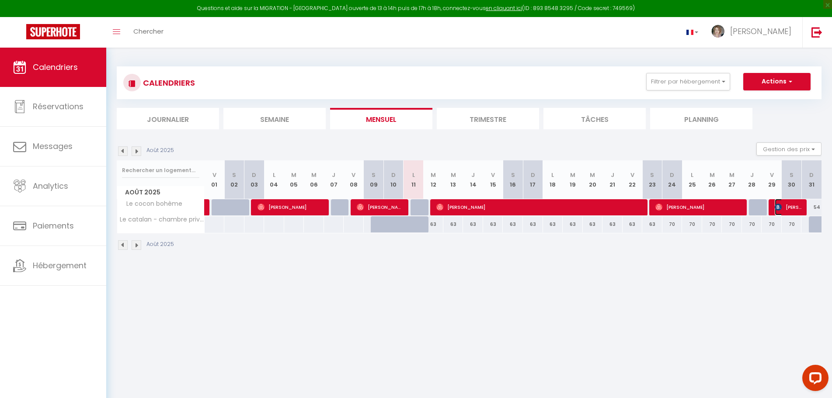
click at [790, 207] on span "[PERSON_NAME]" at bounding box center [788, 207] width 27 height 17
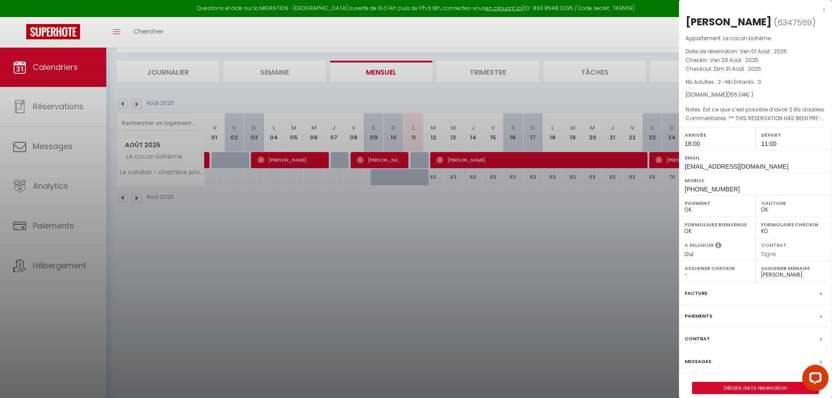
scroll to position [48, 0]
click at [54, 108] on div at bounding box center [416, 199] width 832 height 398
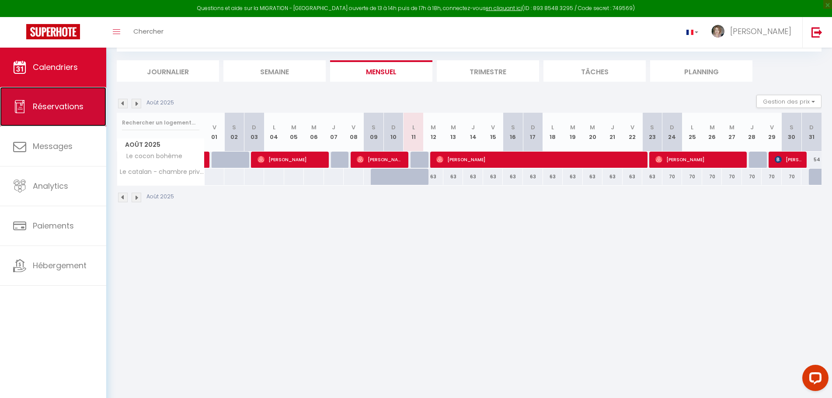
click at [52, 109] on span "Réservations" at bounding box center [58, 106] width 51 height 11
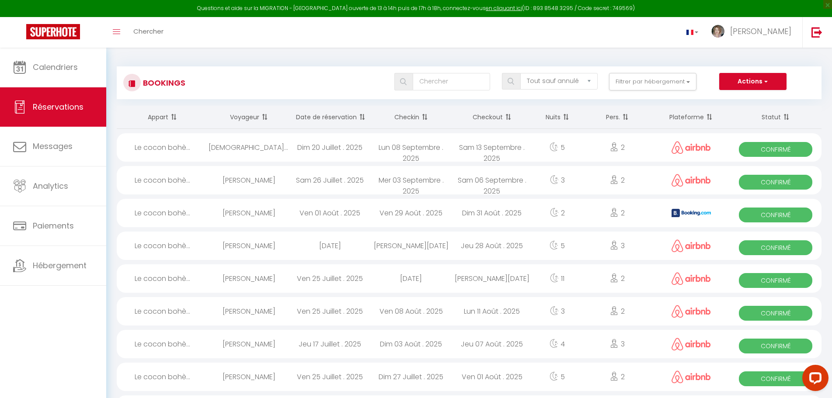
click at [239, 213] on div "[PERSON_NAME]" at bounding box center [249, 213] width 81 height 28
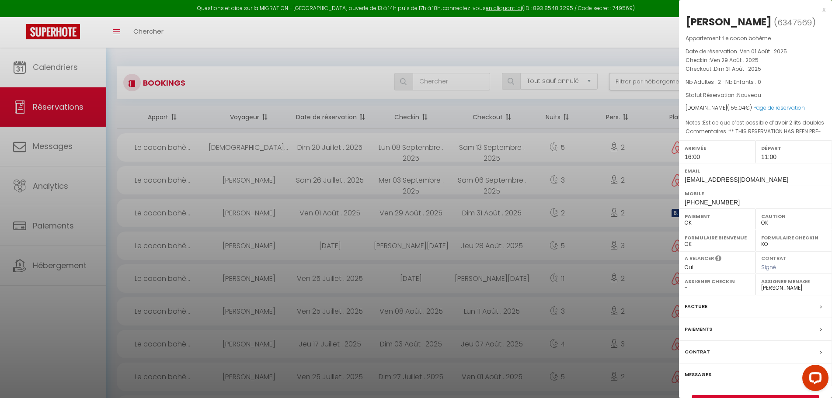
click at [695, 308] on label "Facture" at bounding box center [696, 306] width 23 height 9
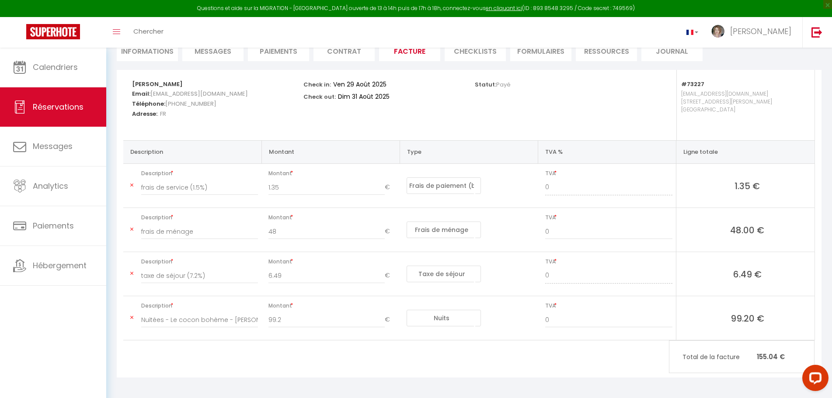
scroll to position [93, 0]
click at [456, 186] on select "Nuits Frais de ménage Taxe de séjour Autre Frais de service hôte Frais de paiem…" at bounding box center [444, 184] width 74 height 17
click at [471, 110] on div "Statut: Payé" at bounding box center [554, 104] width 171 height 70
click at [455, 227] on select "Nuits Frais de ménage Taxe de séjour Autre Frais de service hôte Frais de paiem…" at bounding box center [444, 228] width 74 height 17
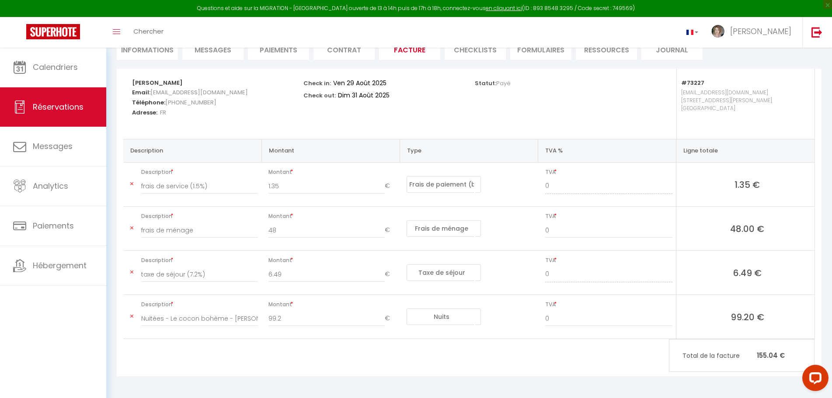
click at [461, 275] on select "Nuits Frais de ménage Taxe de séjour Autre Frais de service hôte Frais de paiem…" at bounding box center [444, 273] width 74 height 17
click at [455, 315] on select "Nuits Frais de ménage Taxe de séjour Autre Frais de service hôte Frais de paiem…" at bounding box center [444, 317] width 74 height 17
click at [458, 108] on div "Check in: [DATE] Check out: [DATE]" at bounding box center [383, 90] width 160 height 42
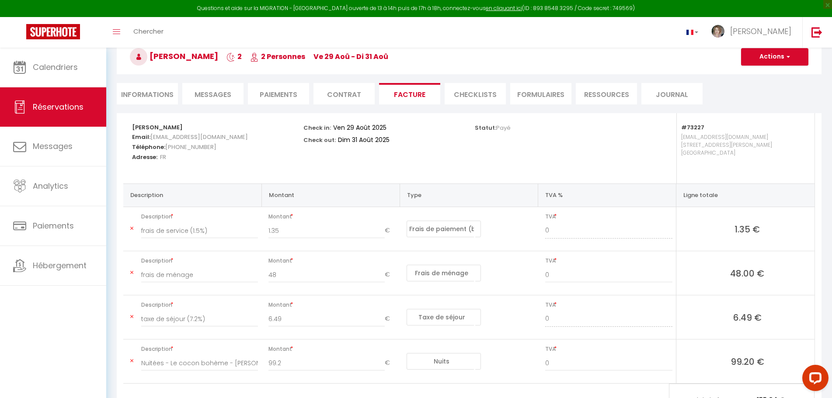
scroll to position [6, 0]
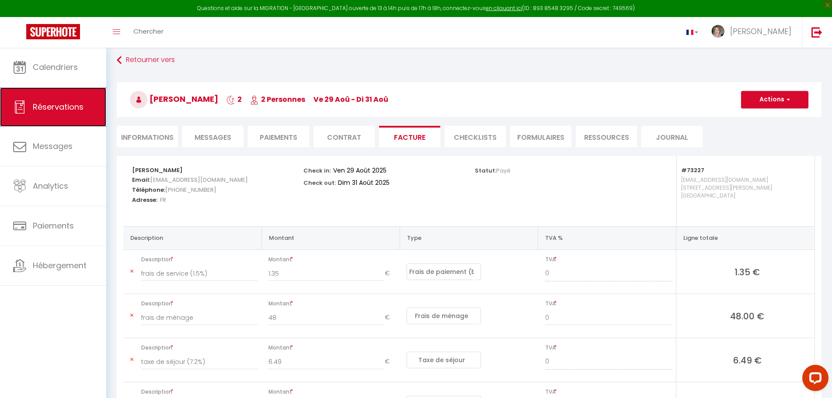
click at [66, 111] on span "Réservations" at bounding box center [58, 106] width 51 height 11
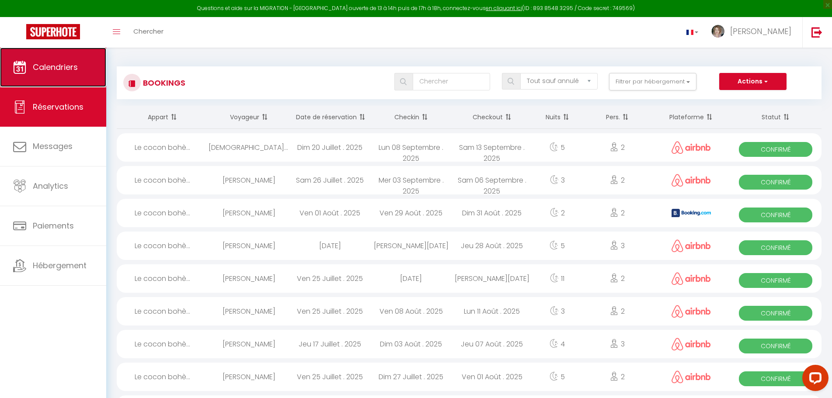
click at [52, 64] on span "Calendriers" at bounding box center [55, 67] width 45 height 11
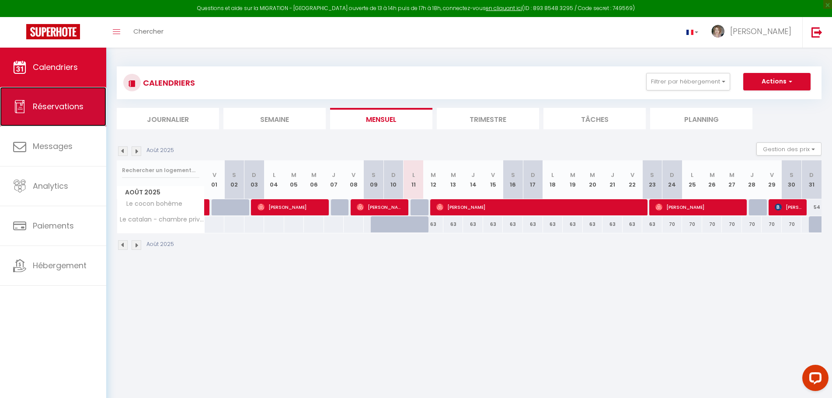
click at [52, 103] on span "Réservations" at bounding box center [58, 106] width 51 height 11
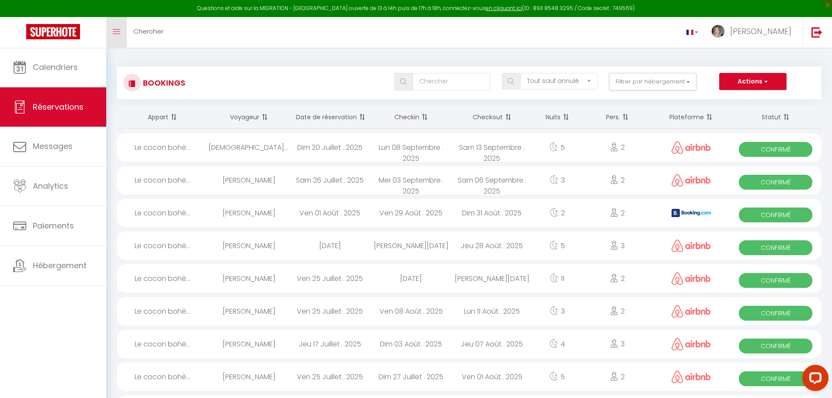
click at [117, 32] on icon "Toggle menubar" at bounding box center [116, 31] width 7 height 5
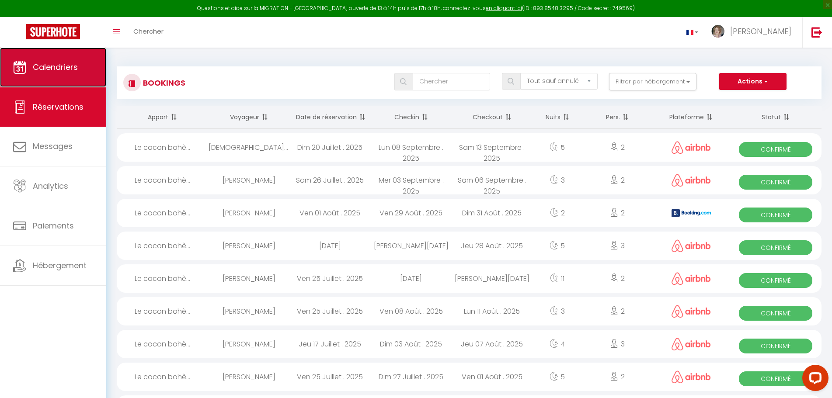
click at [62, 67] on span "Calendriers" at bounding box center [55, 67] width 45 height 11
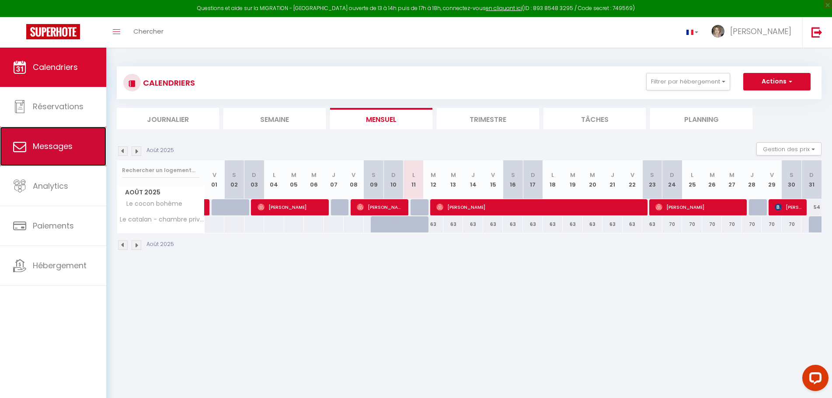
click at [56, 146] on span "Messages" at bounding box center [53, 146] width 40 height 11
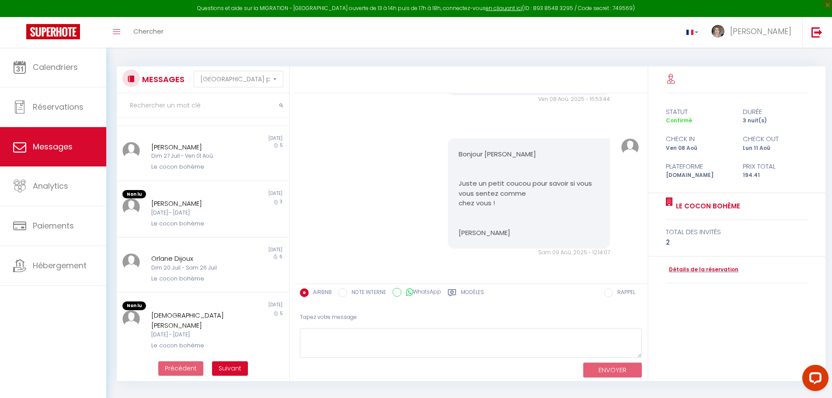
scroll to position [313, 0]
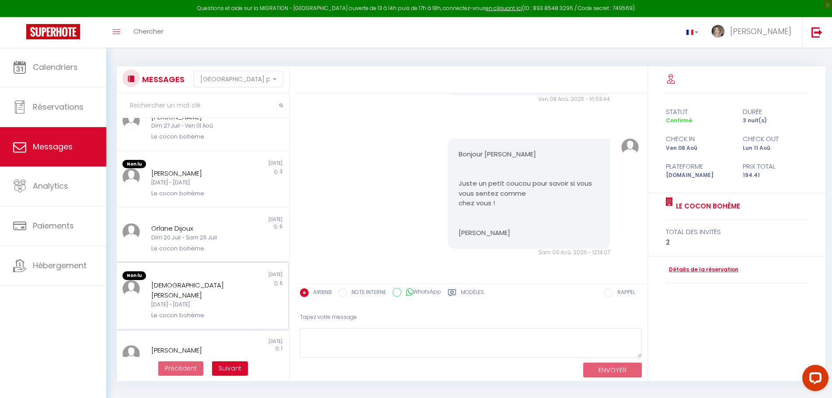
click at [184, 301] on div "[DATE] - [DATE]" at bounding box center [195, 305] width 89 height 8
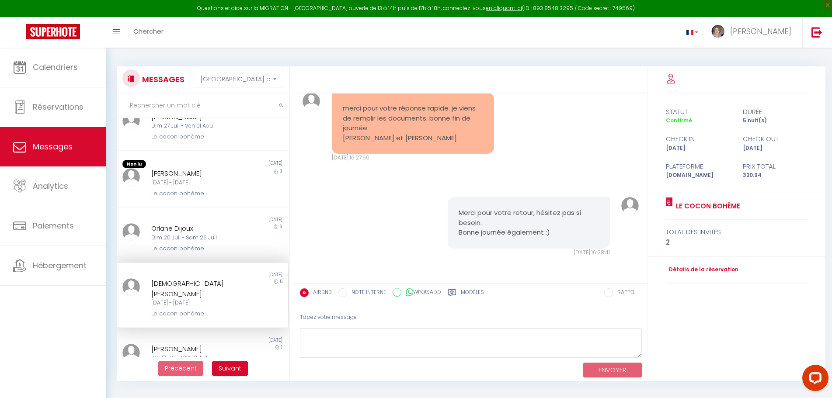
scroll to position [312, 0]
click at [183, 181] on div "[DATE] - [DATE]" at bounding box center [195, 185] width 89 height 8
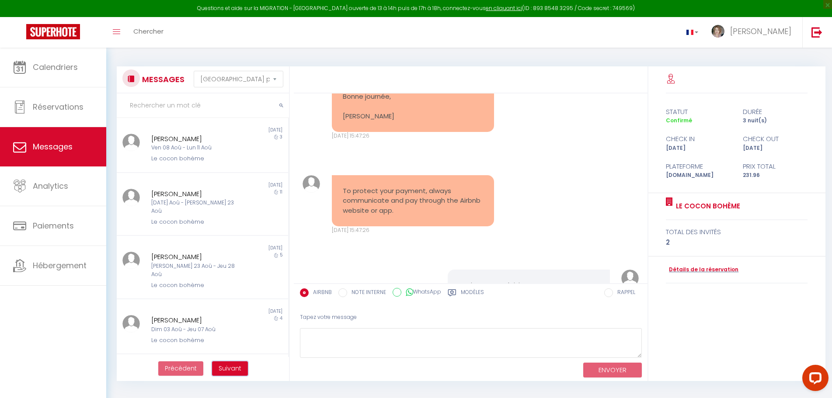
click at [228, 368] on span "Suivant" at bounding box center [230, 368] width 23 height 9
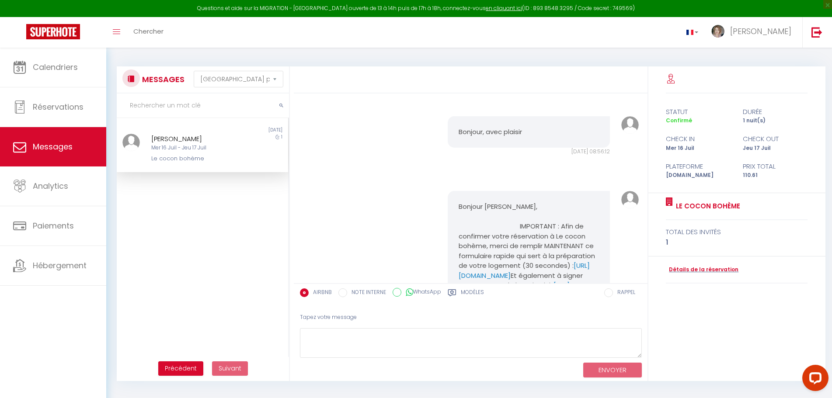
scroll to position [1473, 0]
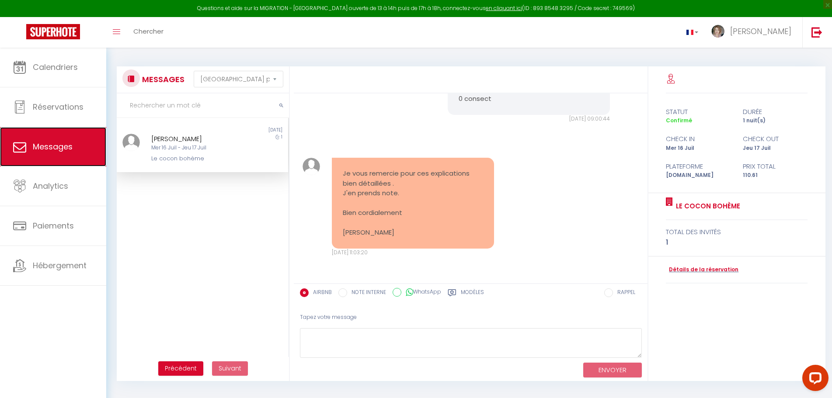
click at [69, 153] on link "Messages" at bounding box center [53, 146] width 106 height 39
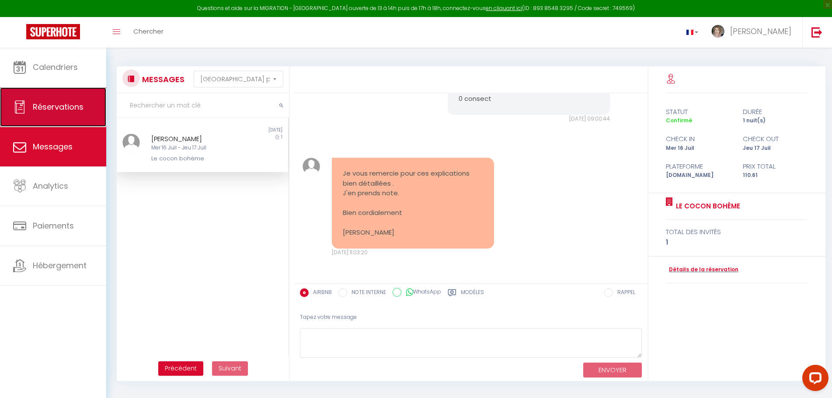
click at [56, 113] on link "Réservations" at bounding box center [53, 106] width 106 height 39
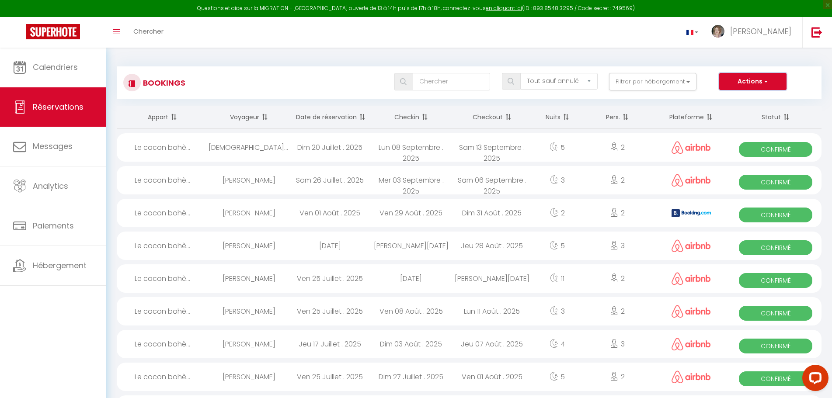
click at [766, 82] on span "button" at bounding box center [764, 81] width 5 height 9
click at [652, 84] on button "Filtrer par hébergement" at bounding box center [652, 81] width 87 height 17
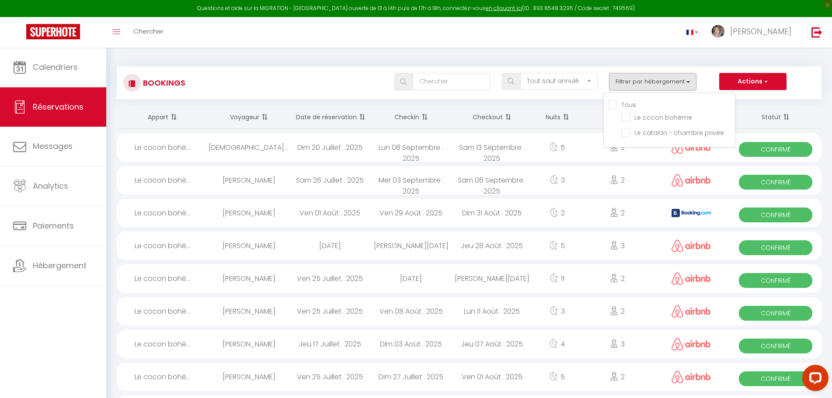
click at [609, 104] on input "Tous" at bounding box center [671, 104] width 127 height 9
click at [645, 31] on div "Toggle menubar Chercher BUTTON [PERSON_NAME]" at bounding box center [444, 32] width 762 height 31
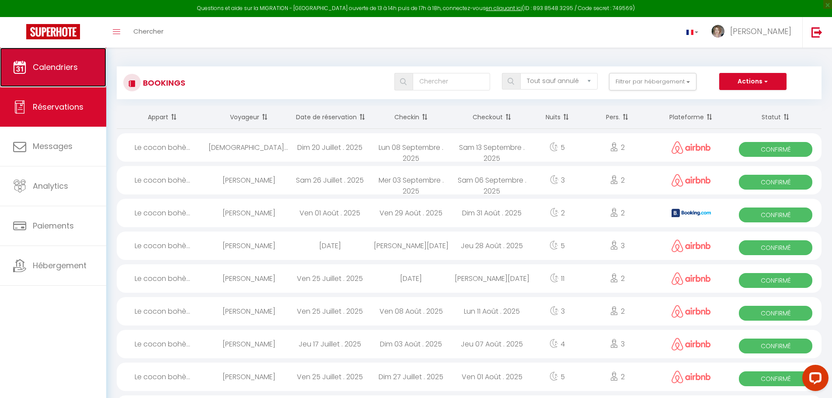
click at [58, 64] on span "Calendriers" at bounding box center [55, 67] width 45 height 11
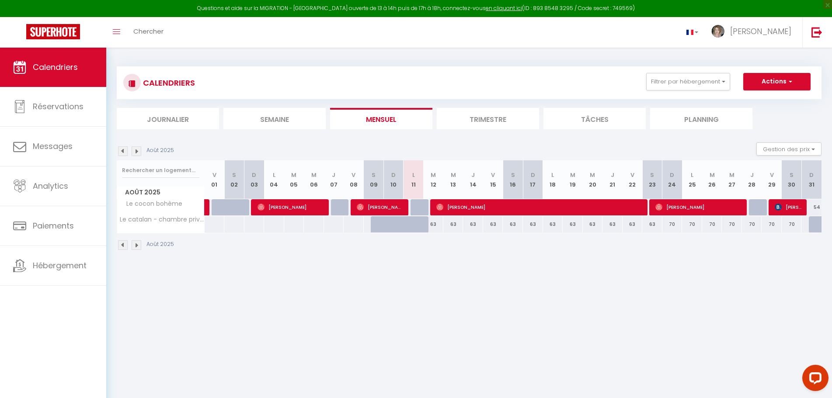
click at [698, 124] on li "Planning" at bounding box center [701, 118] width 102 height 21
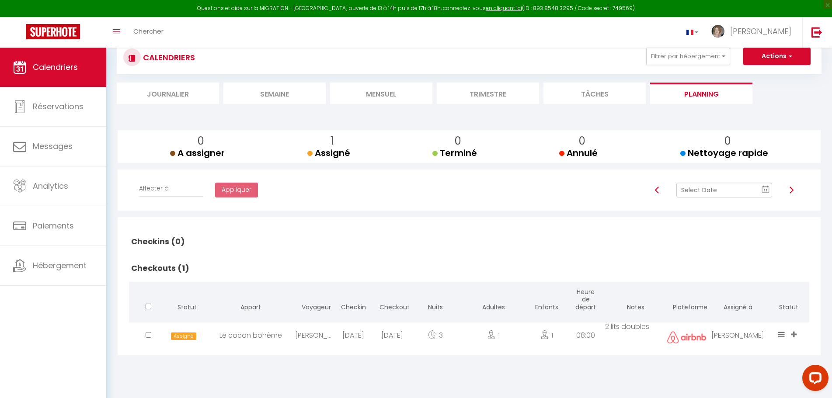
scroll to position [48, 0]
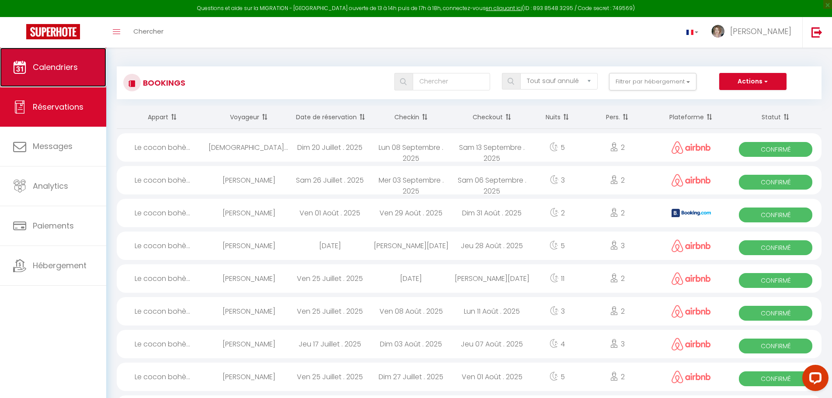
click at [52, 68] on span "Calendriers" at bounding box center [55, 67] width 45 height 11
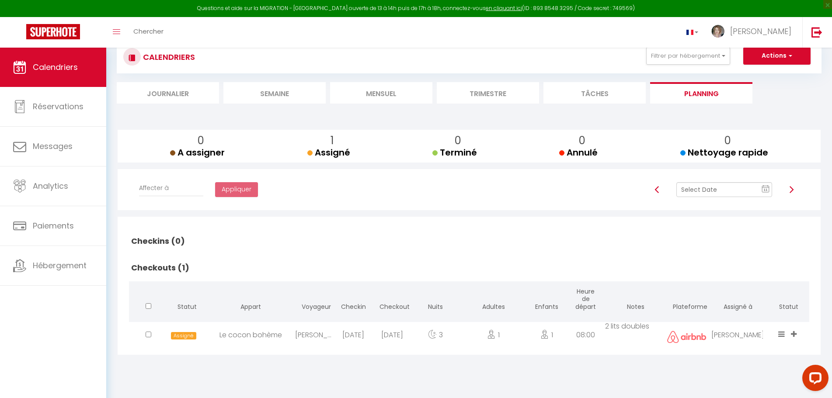
scroll to position [48, 0]
